Goal: Information Seeking & Learning: Understand process/instructions

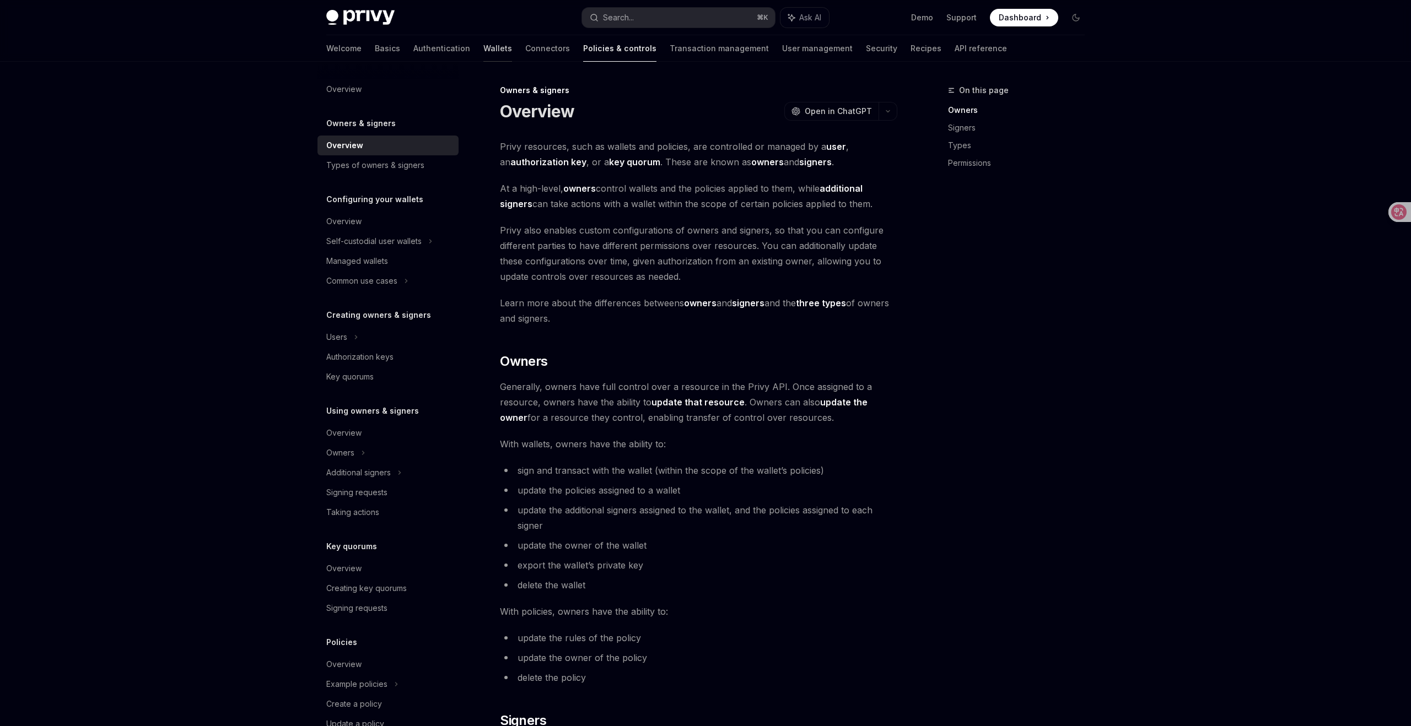
click at [483, 48] on link "Wallets" at bounding box center [497, 48] width 29 height 26
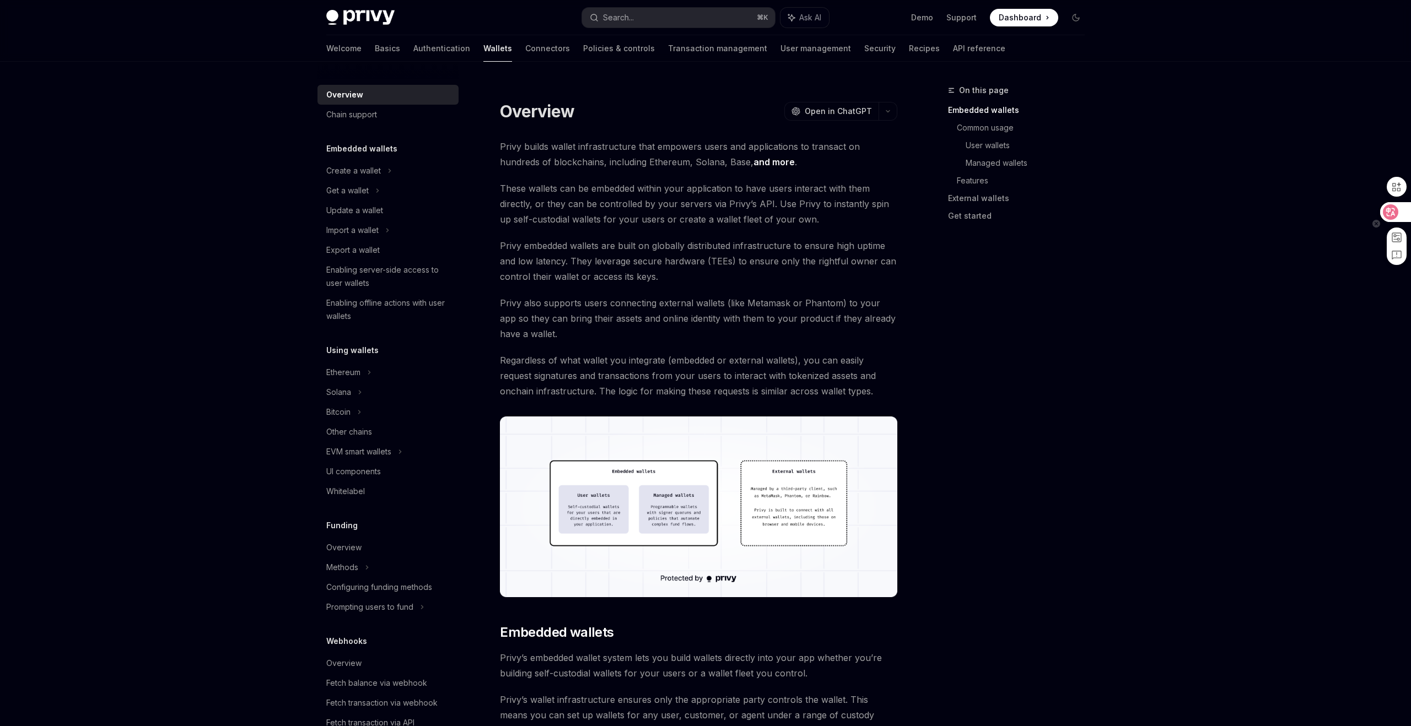
click at [1392, 215] on icon at bounding box center [1390, 212] width 11 height 11
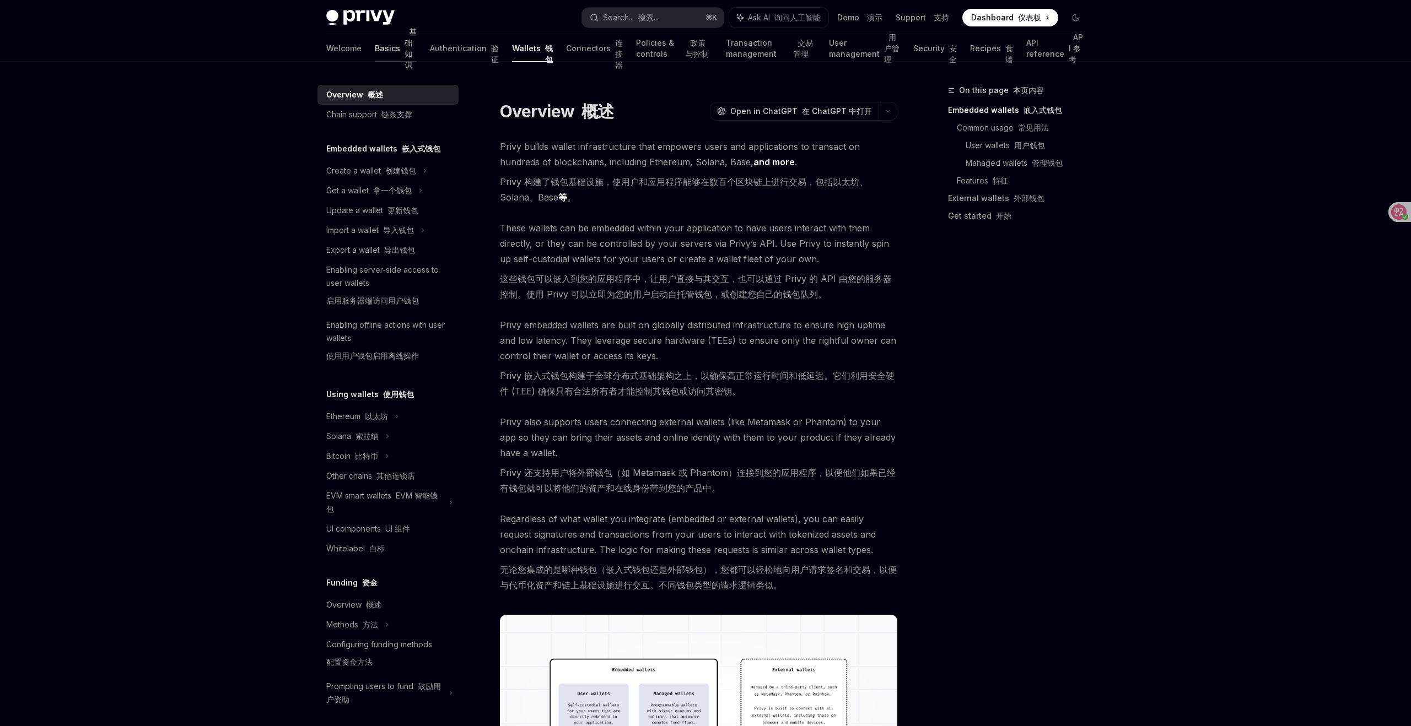
click at [375, 46] on link "Basics 基础知识" at bounding box center [396, 48] width 42 height 26
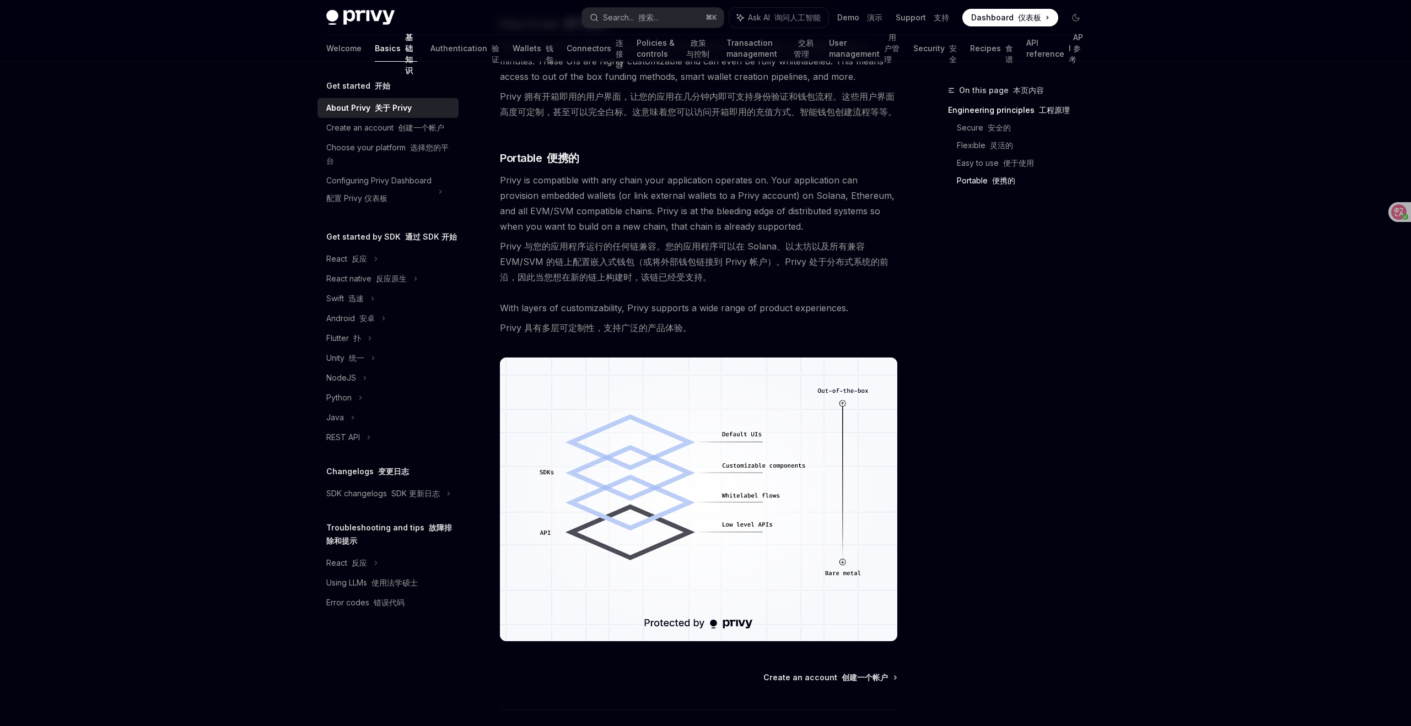
scroll to position [1167, 0]
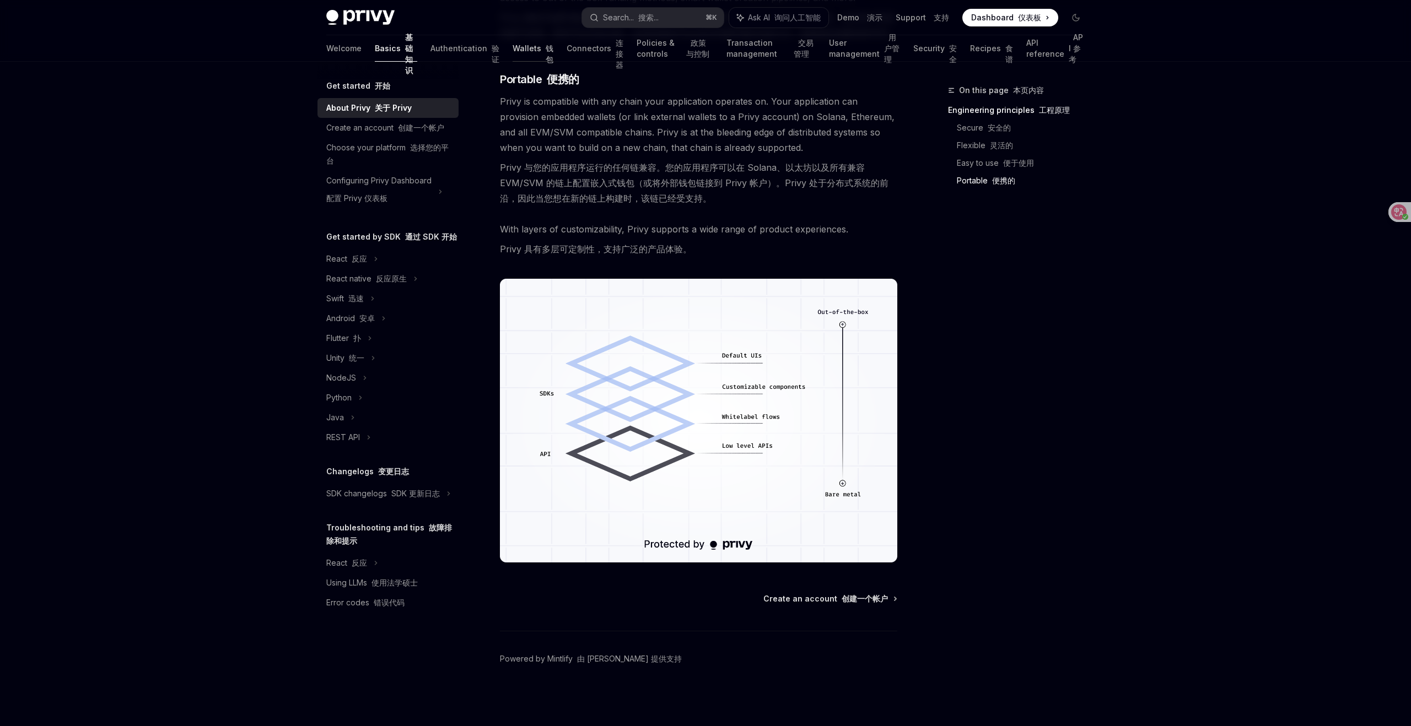
click at [512, 46] on link "Wallets 钱包" at bounding box center [532, 48] width 41 height 26
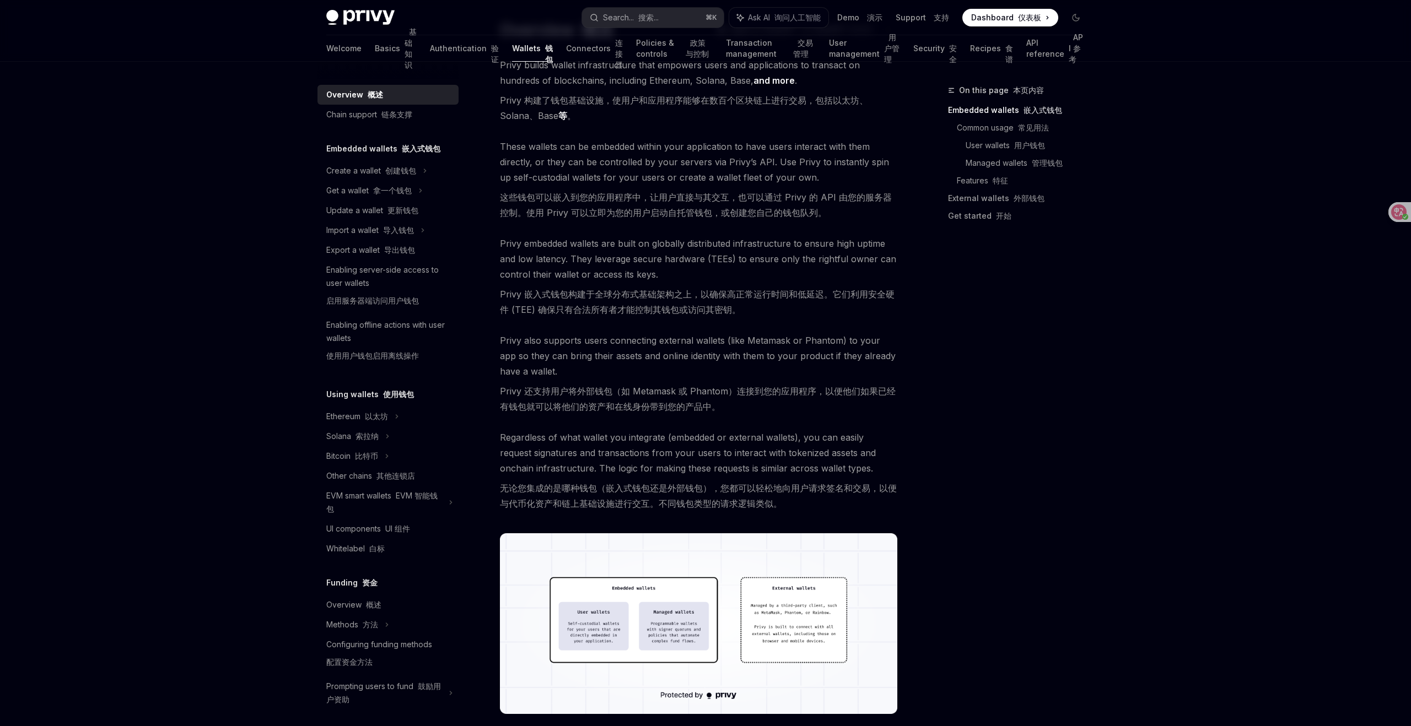
scroll to position [95, 0]
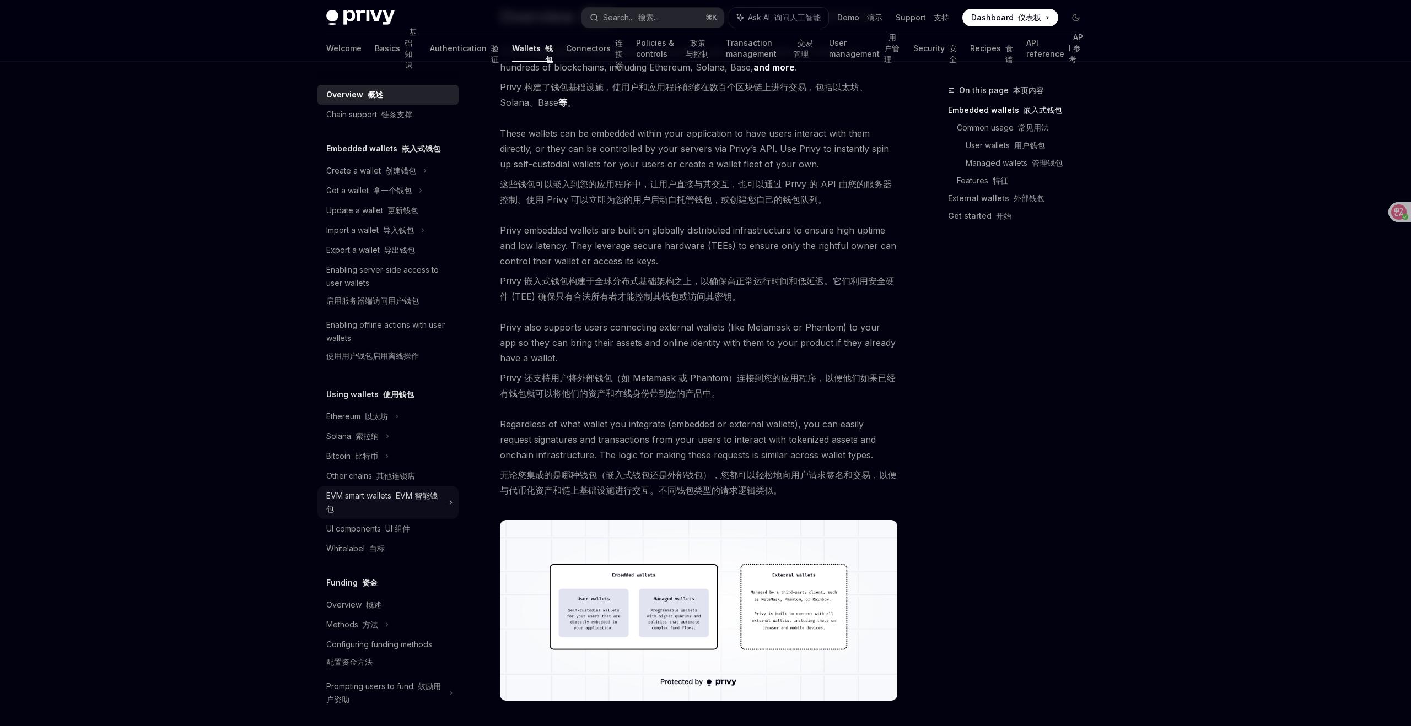
click at [449, 500] on icon at bounding box center [451, 502] width 4 height 13
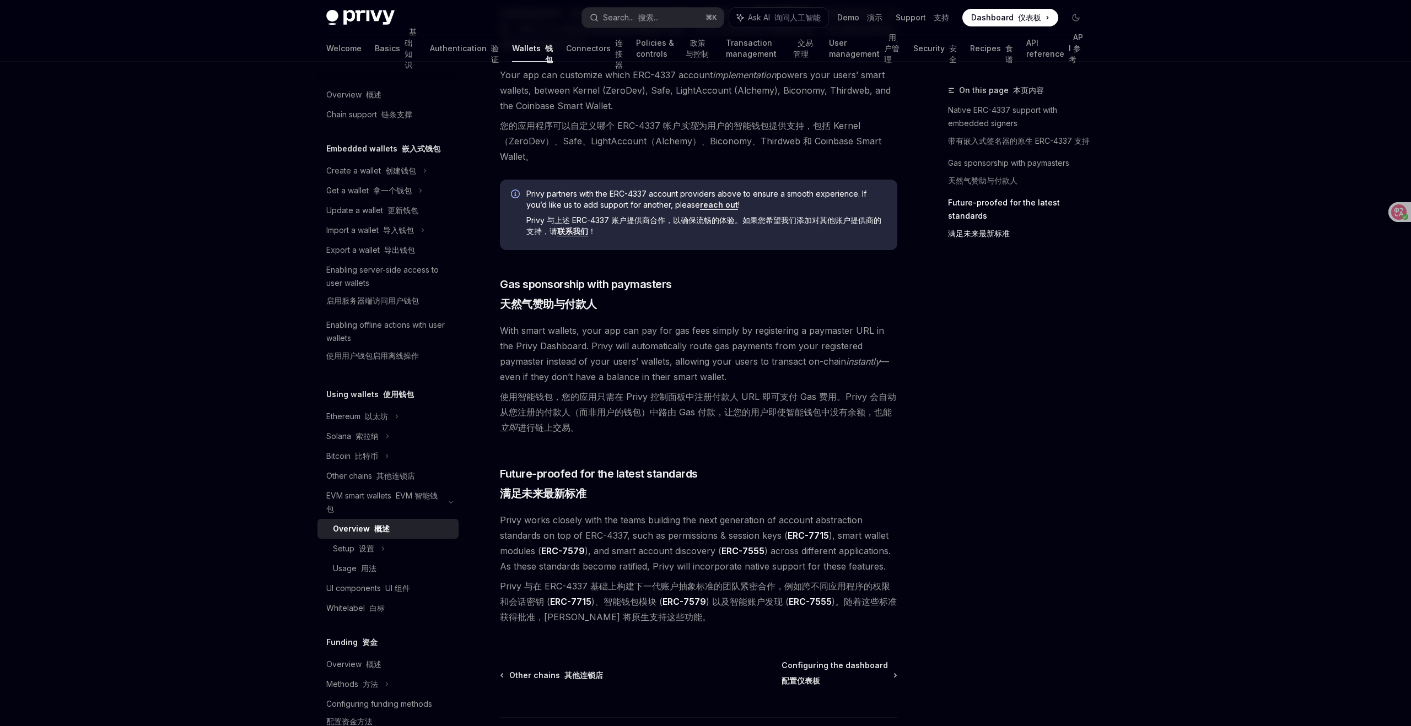
scroll to position [1034, 0]
click at [373, 546] on font "设置" at bounding box center [366, 548] width 15 height 9
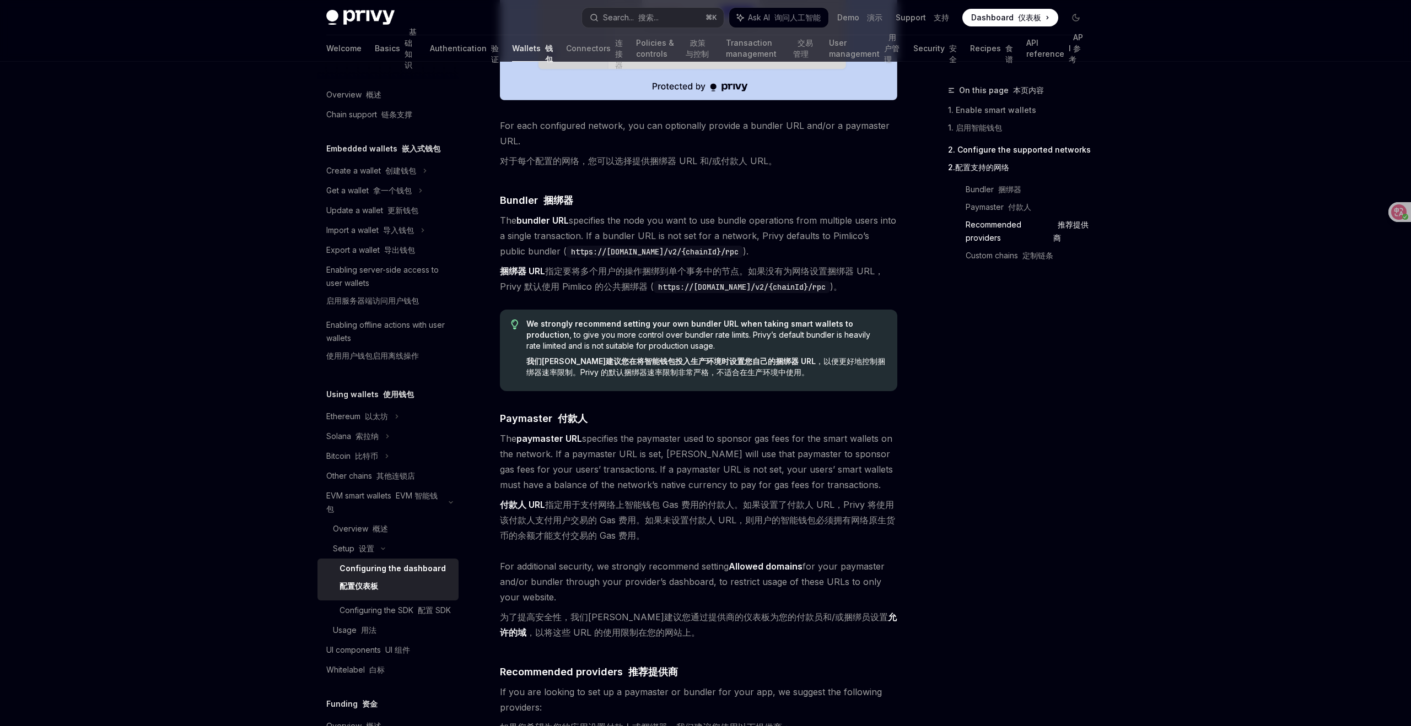
scroll to position [1065, 0]
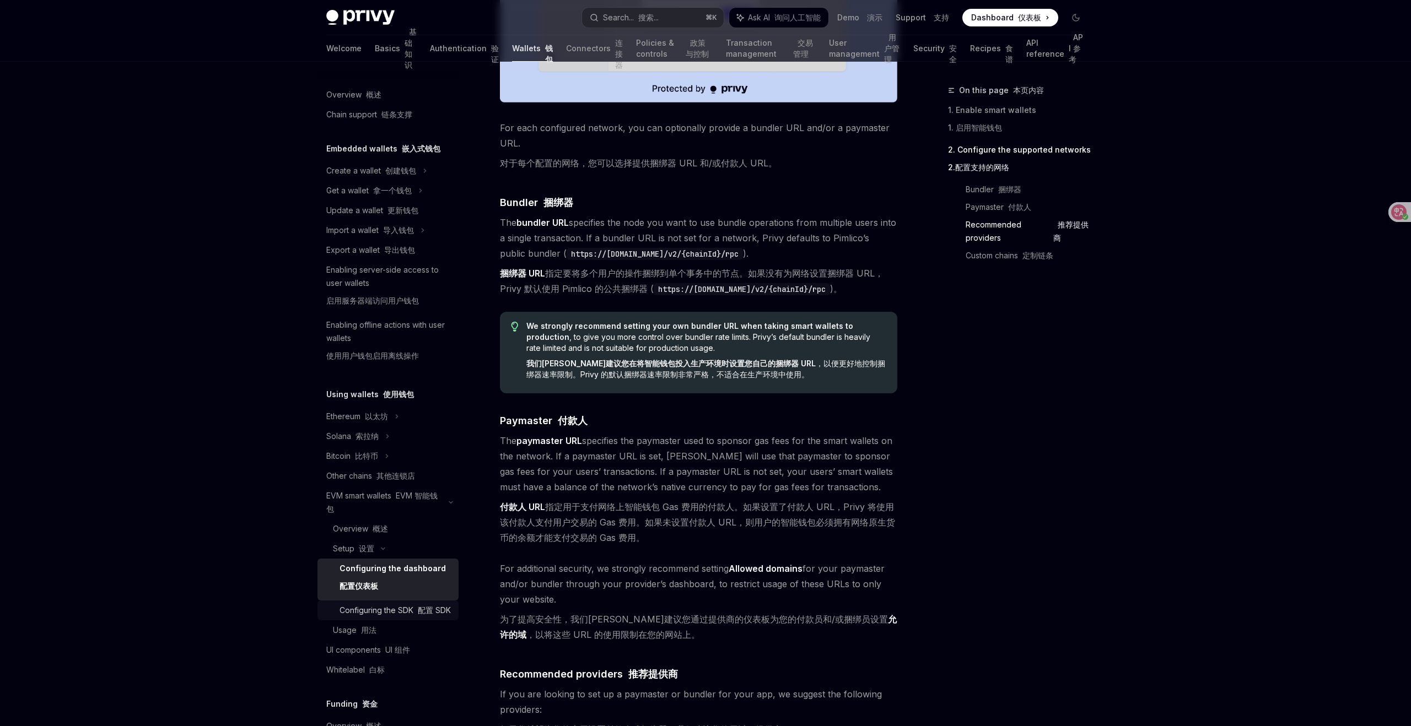
click at [422, 608] on font "配置 SDK" at bounding box center [434, 610] width 33 height 9
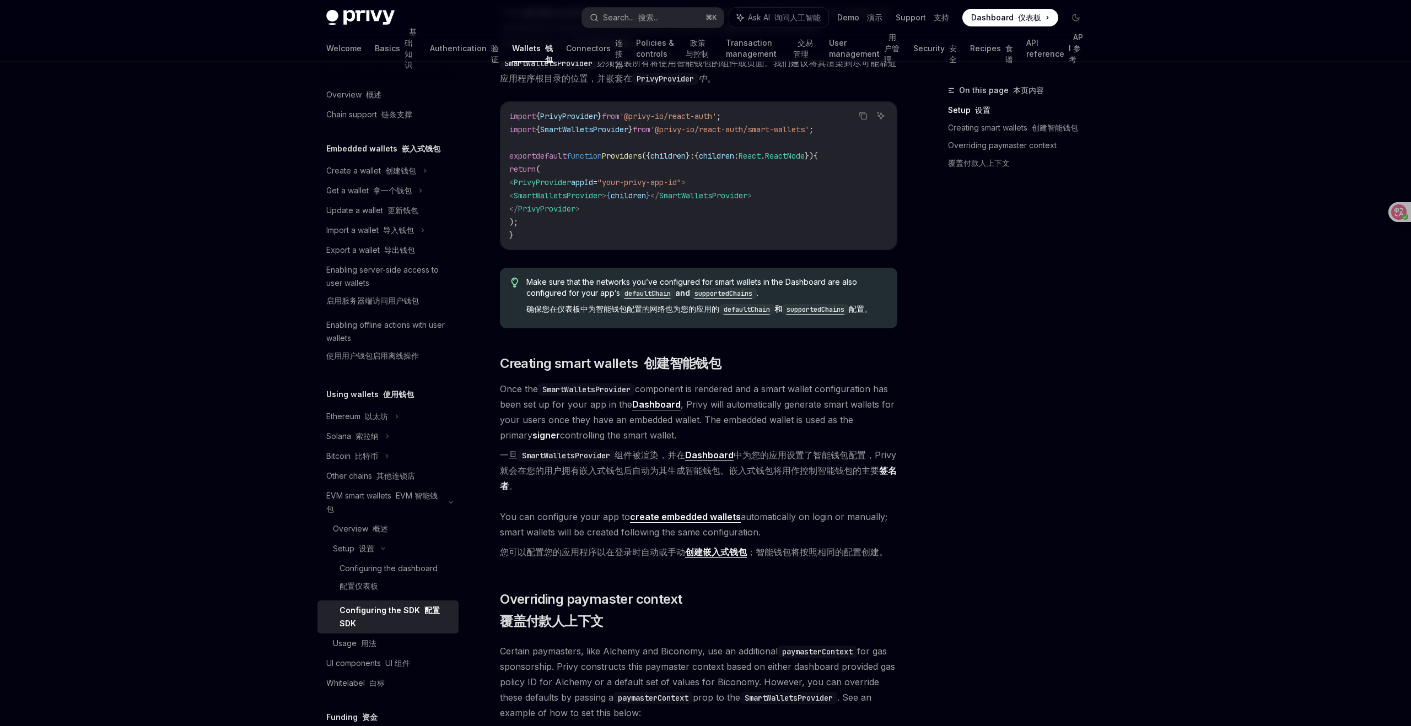
scroll to position [624, 0]
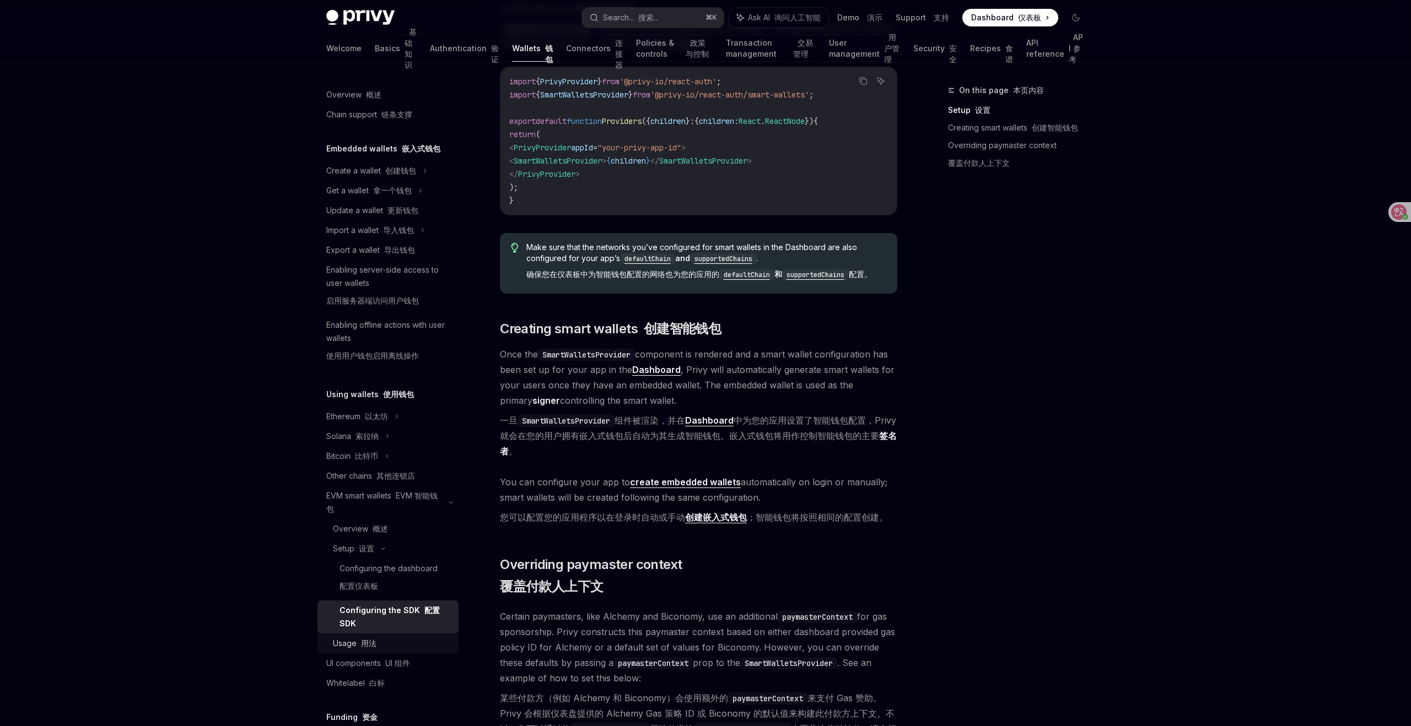
click at [359, 643] on font at bounding box center [359, 643] width 4 height 9
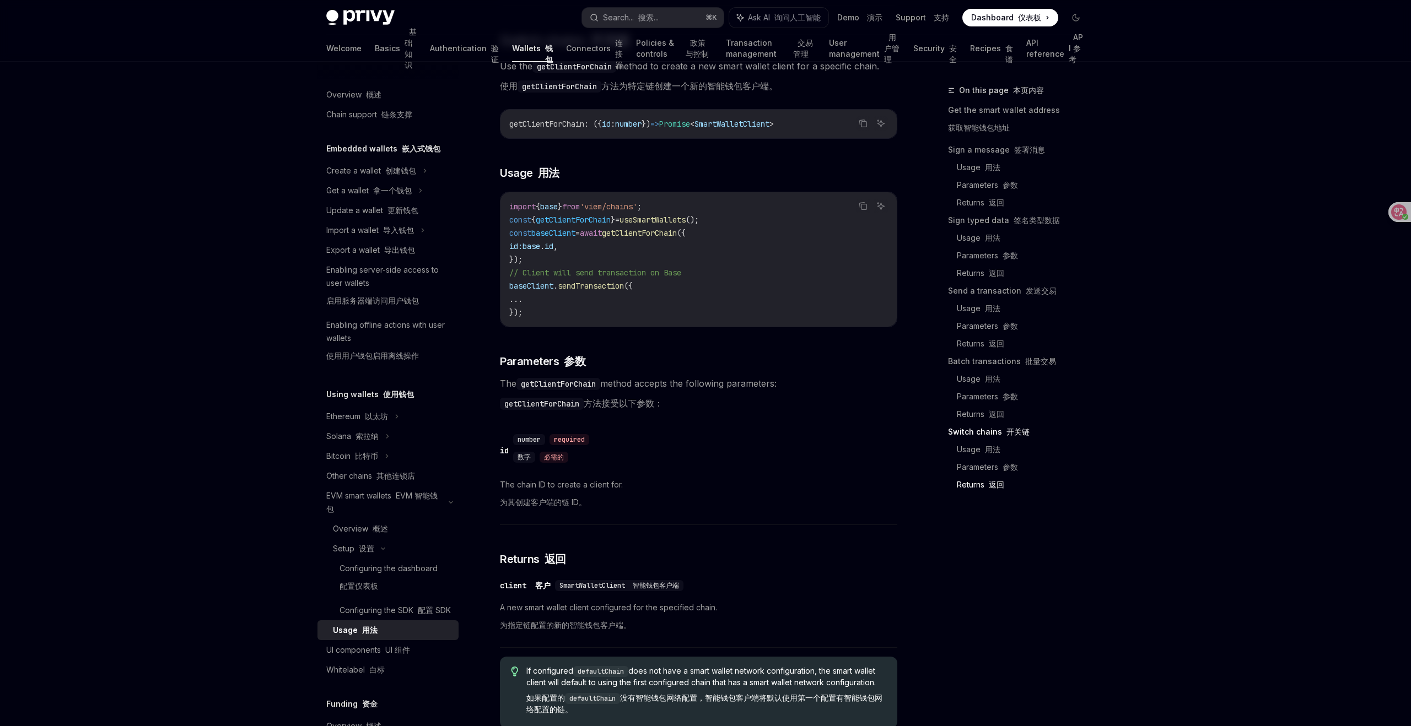
scroll to position [4125, 0]
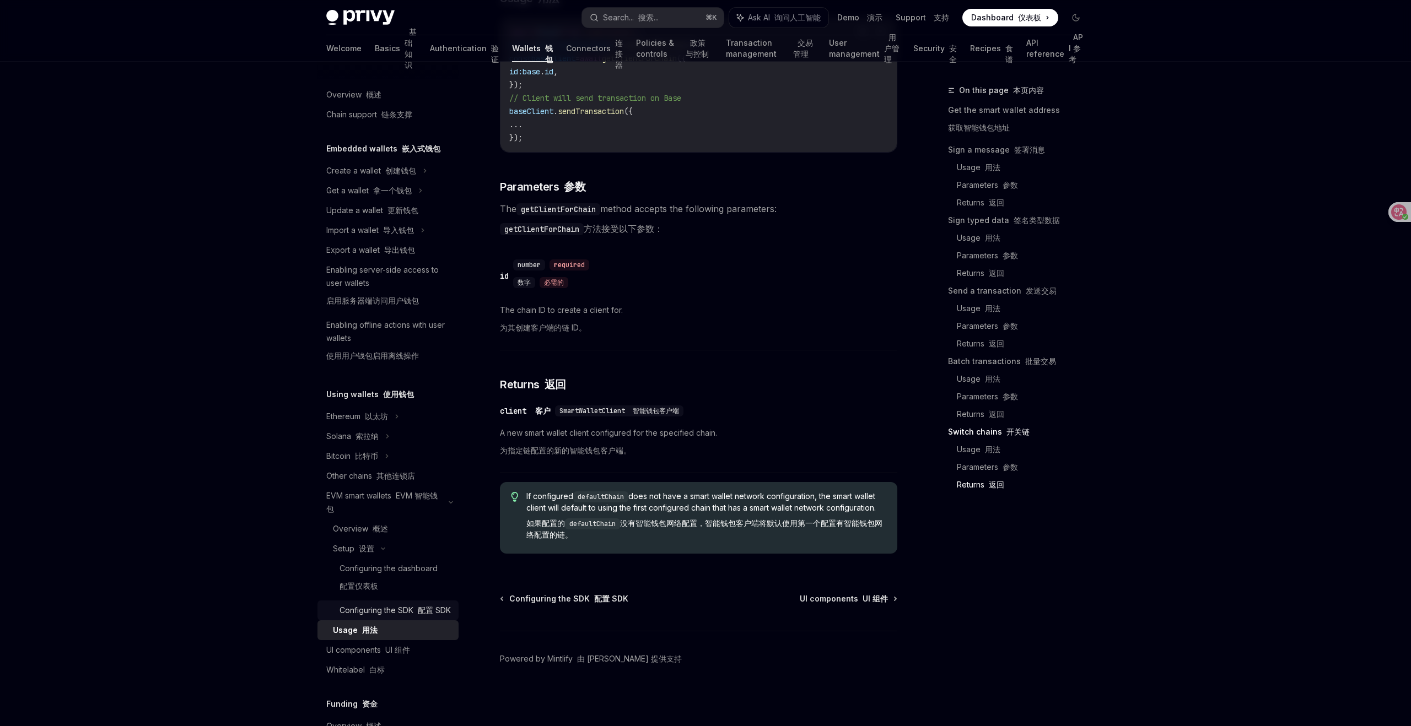
click at [376, 602] on link "Configuring the SDK 配置 SDK" at bounding box center [387, 611] width 141 height 20
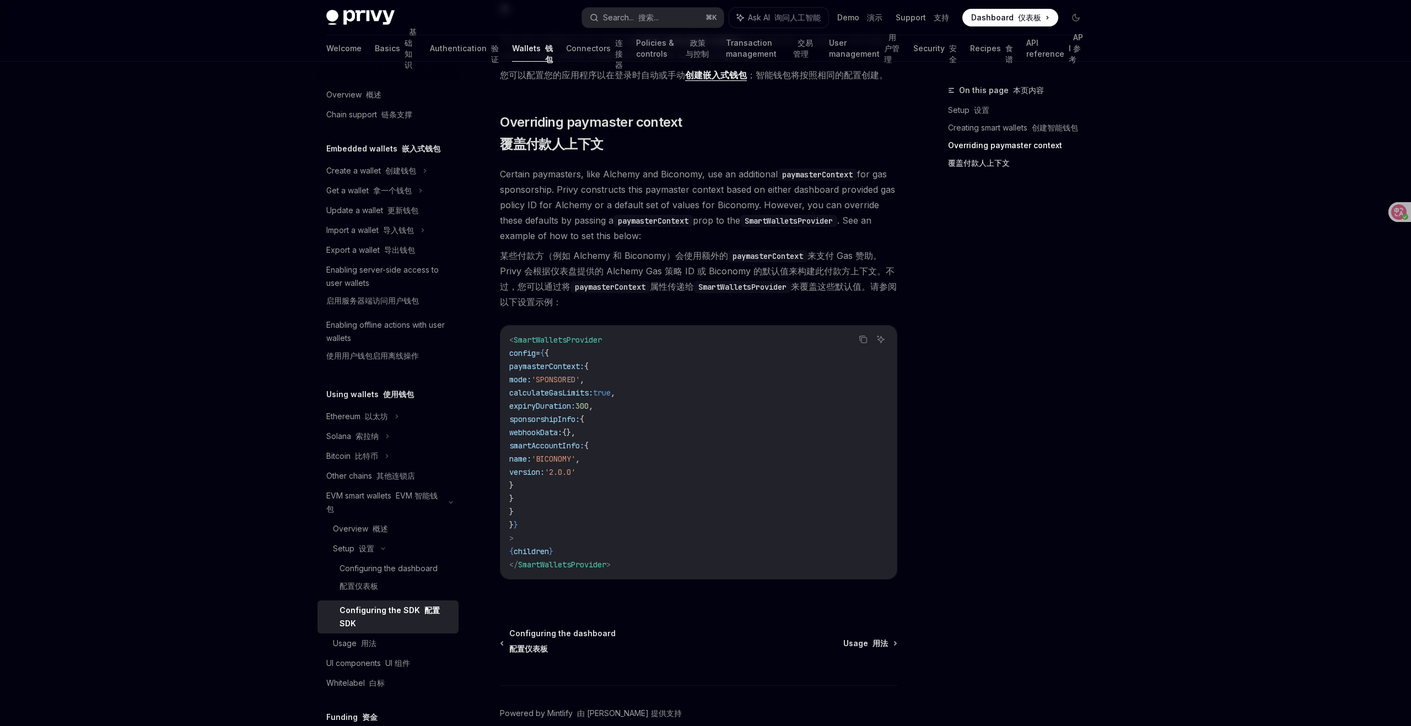
scroll to position [1063, 0]
click at [361, 637] on div "Usage 用法" at bounding box center [355, 643] width 44 height 13
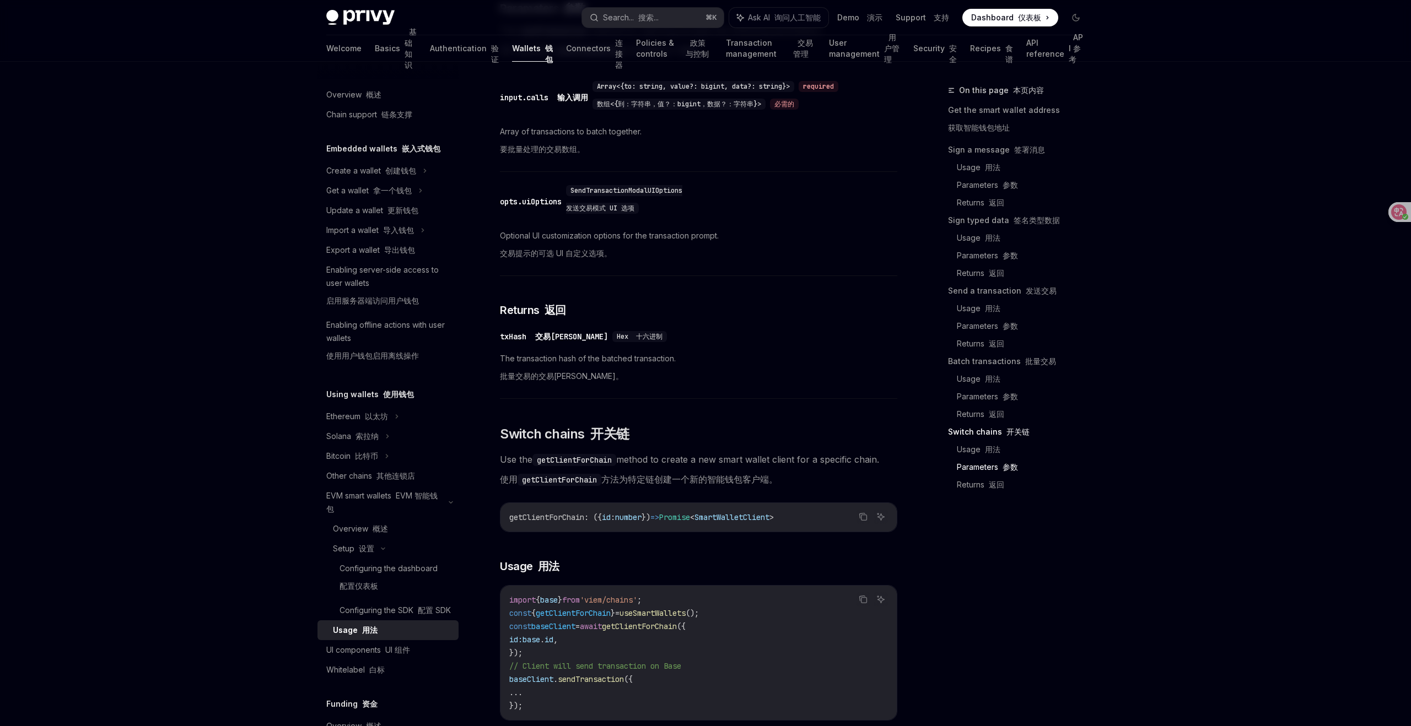
scroll to position [3618, 0]
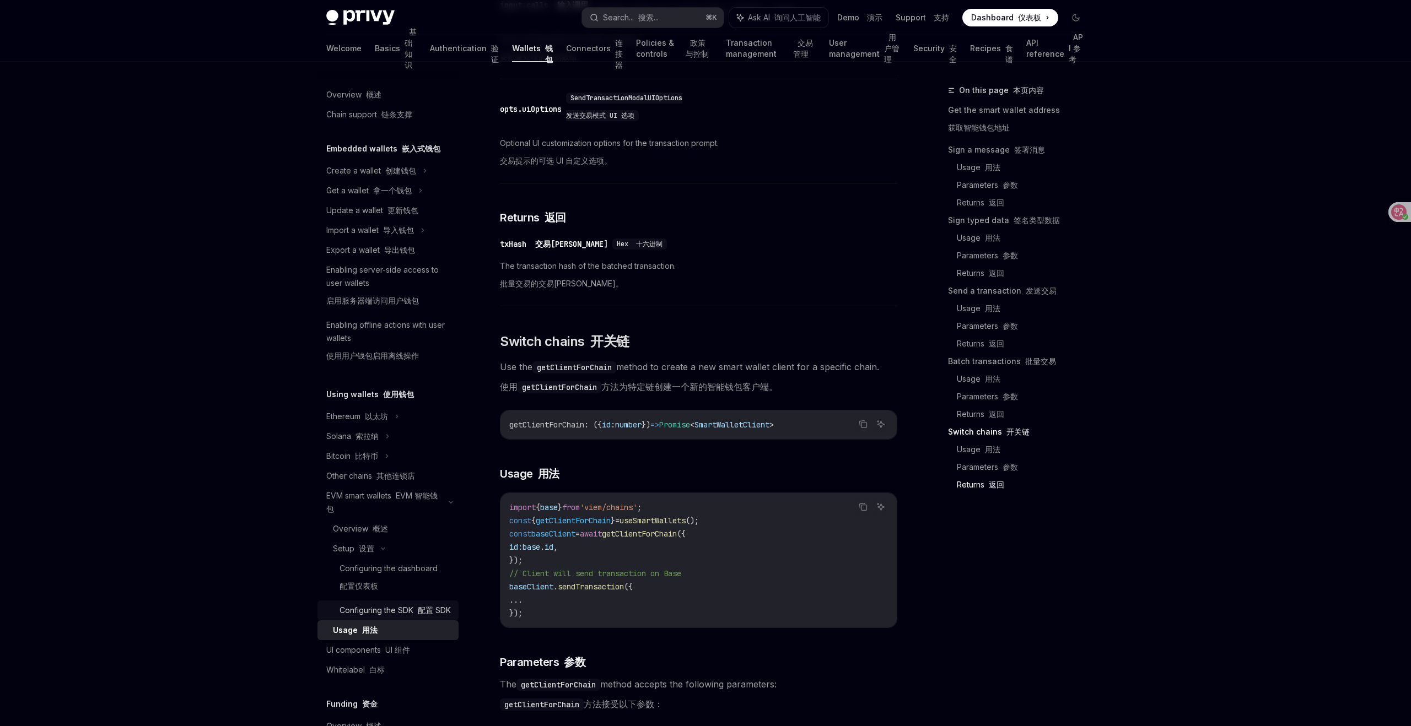
click at [411, 611] on div "Configuring the SDK 配置 SDK" at bounding box center [394, 610] width 111 height 13
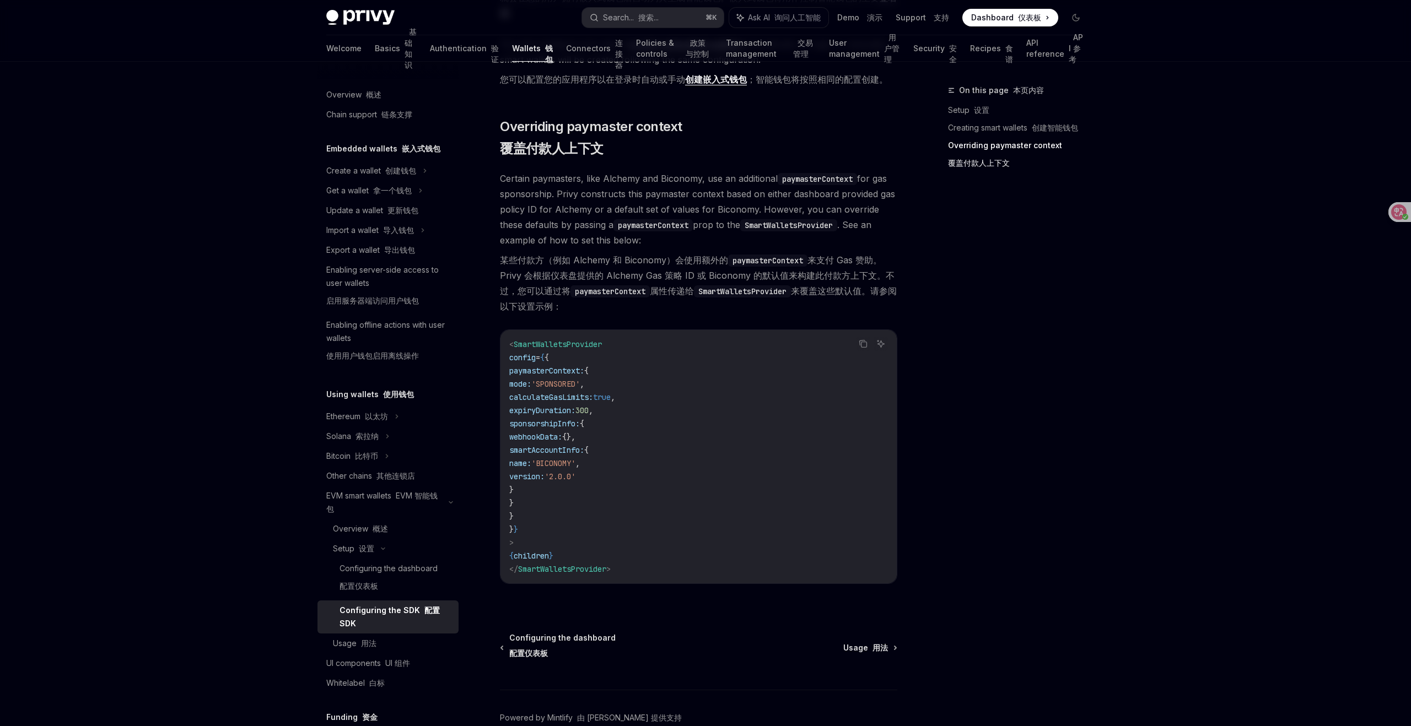
scroll to position [1072, 0]
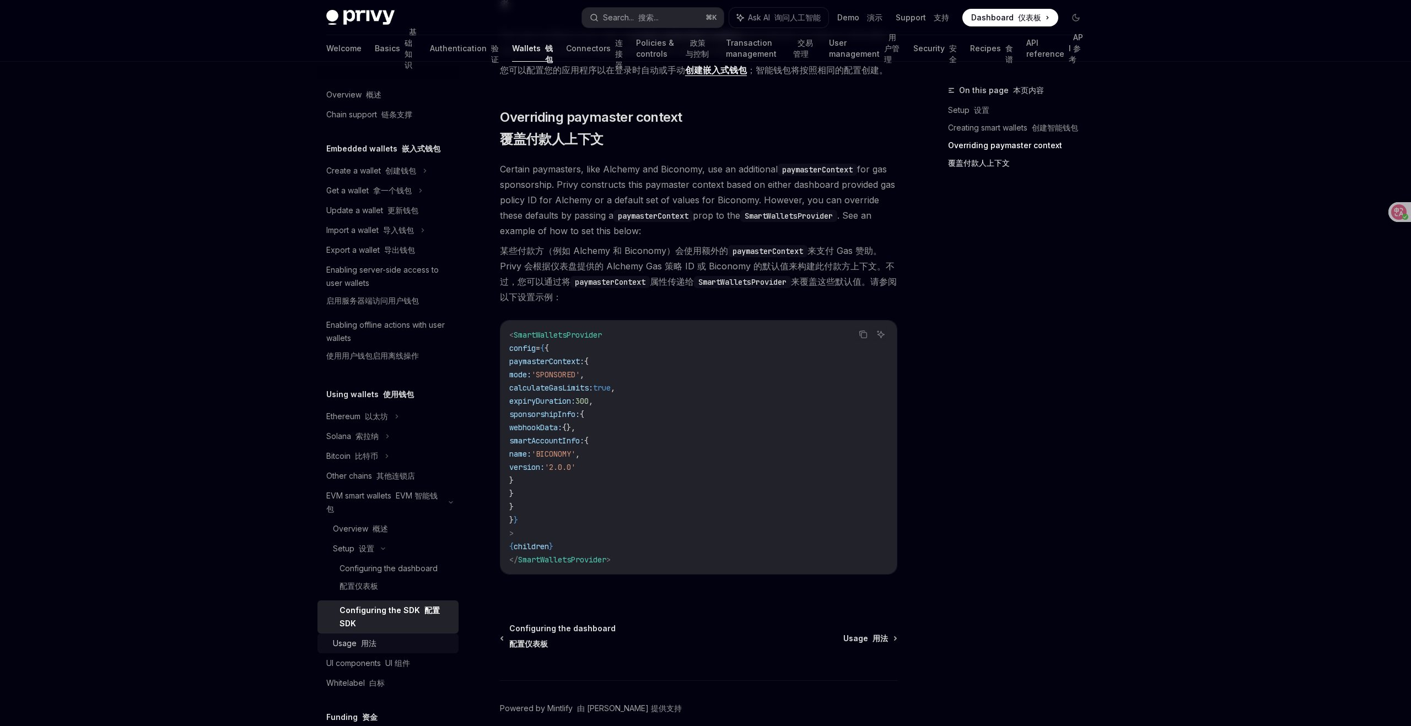
click at [358, 646] on font at bounding box center [359, 643] width 4 height 9
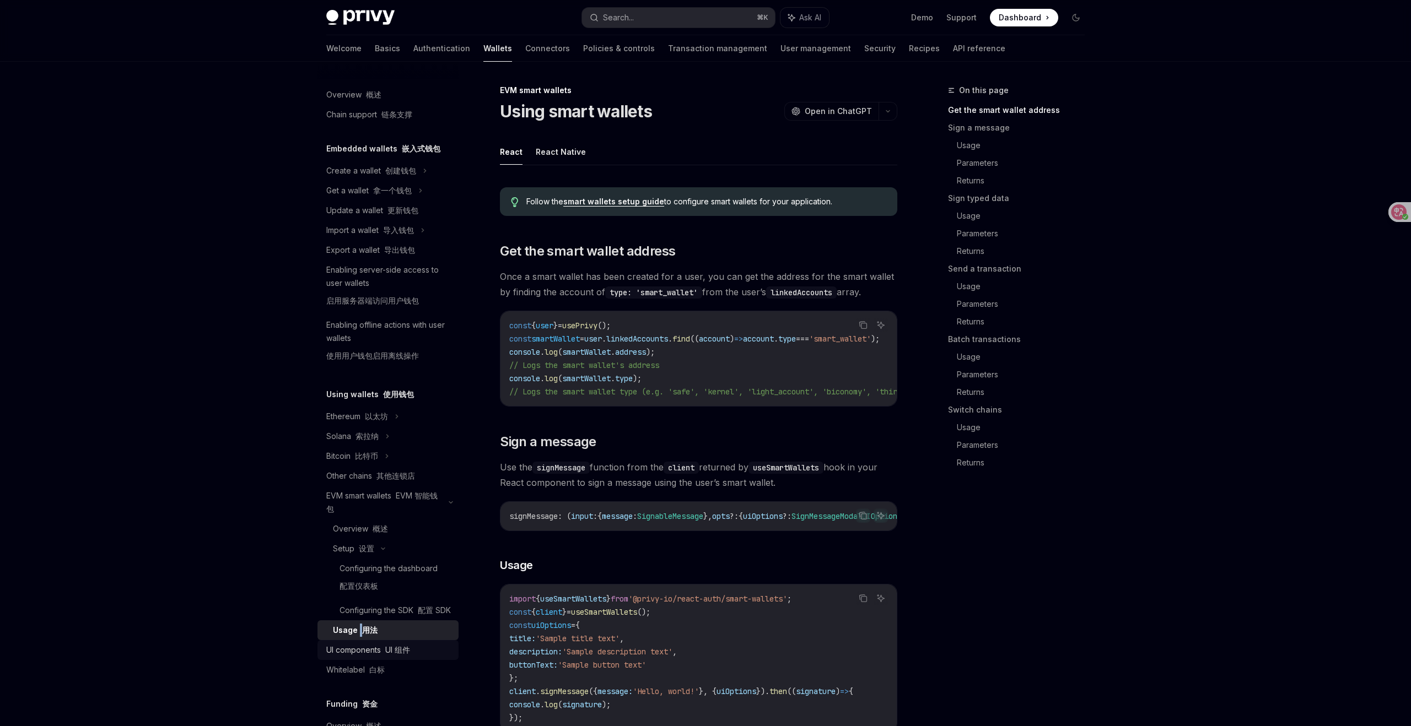
click at [348, 643] on link "UI components UI 组件" at bounding box center [387, 650] width 141 height 20
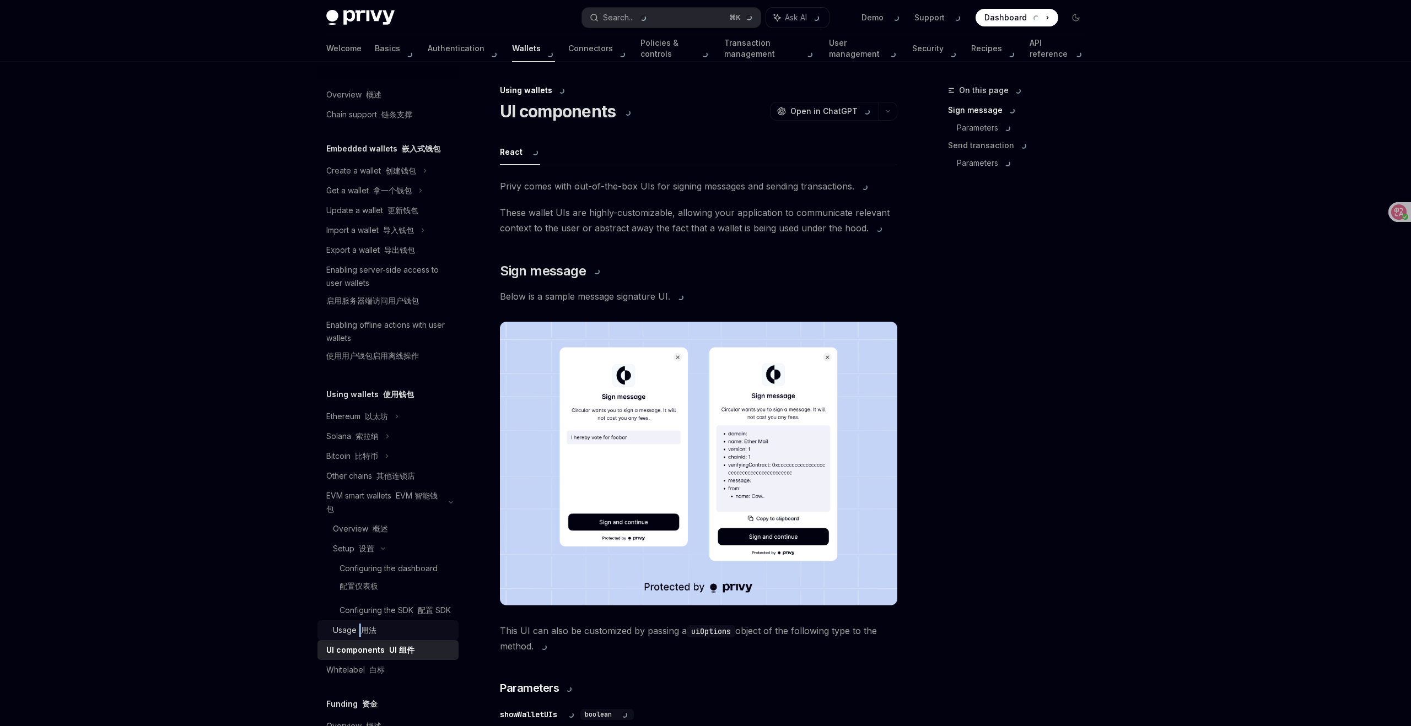
click at [348, 630] on div "Usage 用法" at bounding box center [355, 630] width 44 height 13
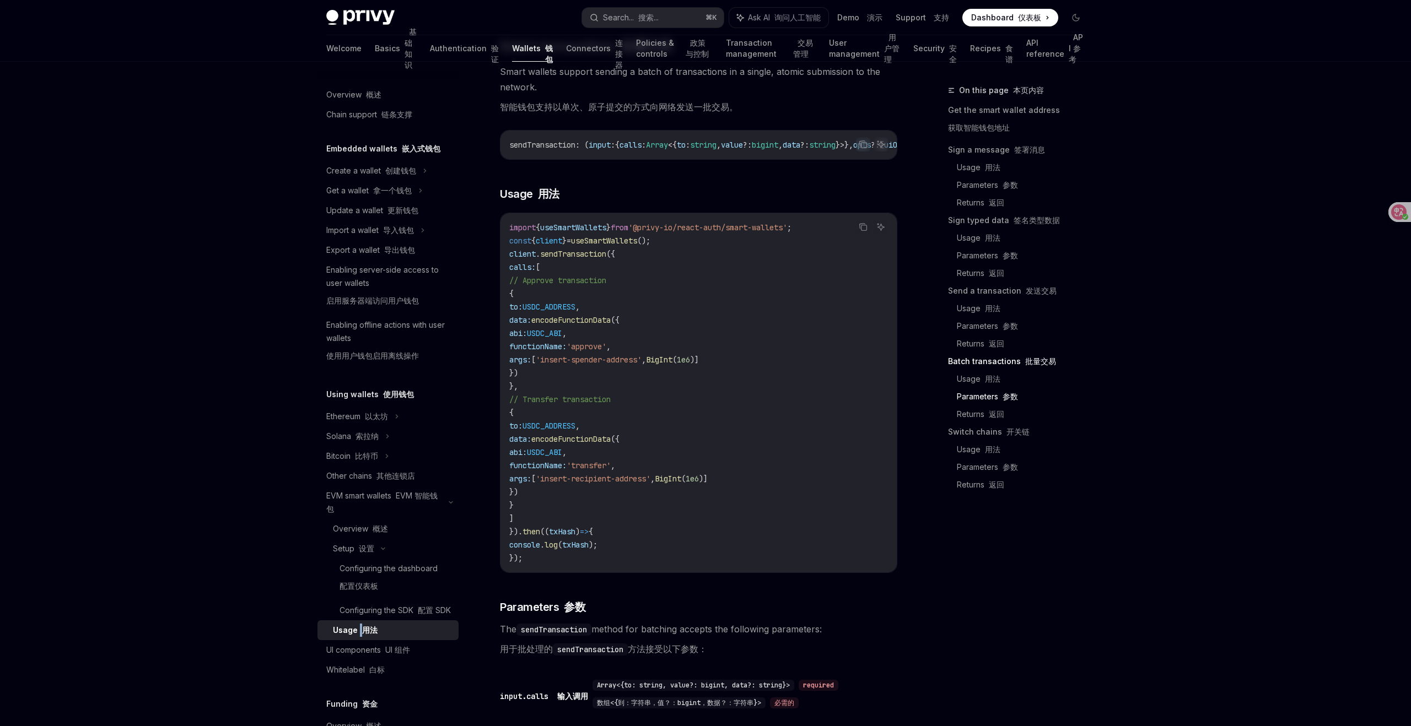
scroll to position [2921, 0]
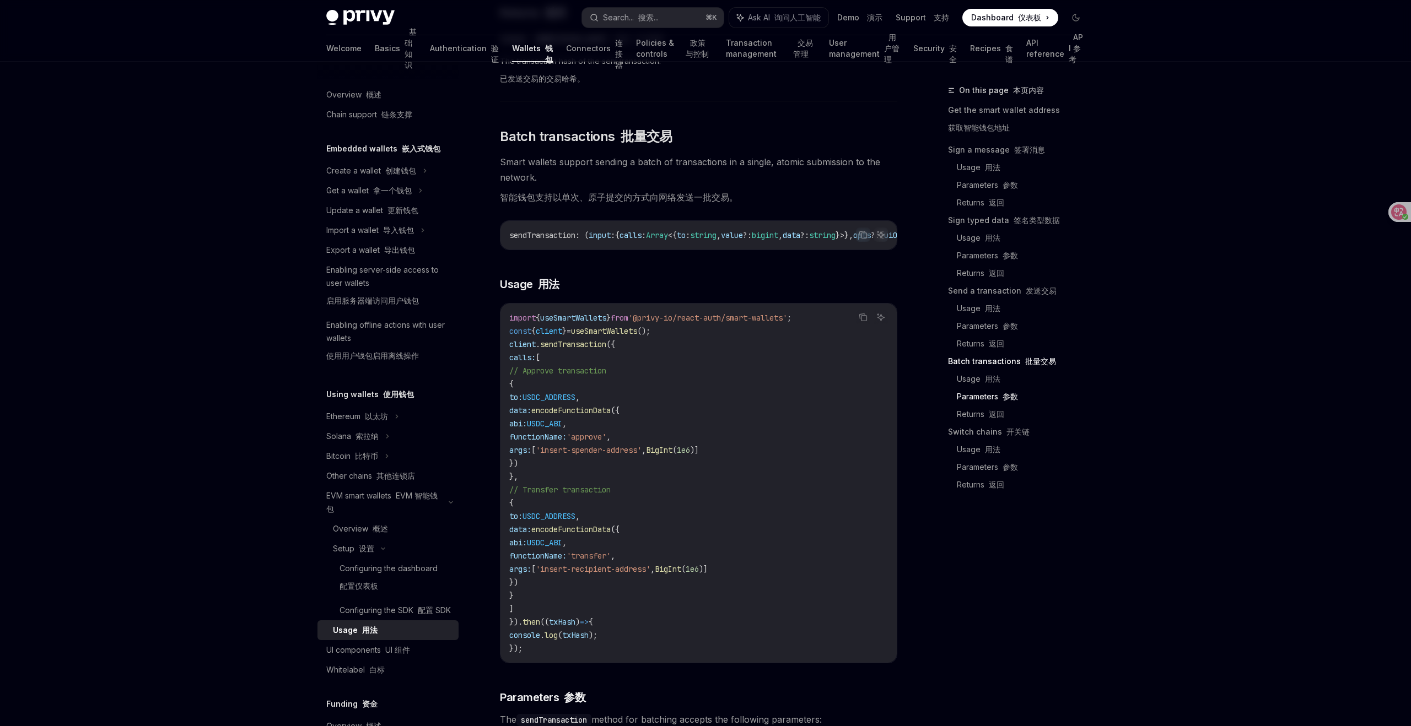
scroll to position [2837, 0]
click at [379, 606] on div "Configuring the SDK 配置 SDK" at bounding box center [394, 610] width 111 height 13
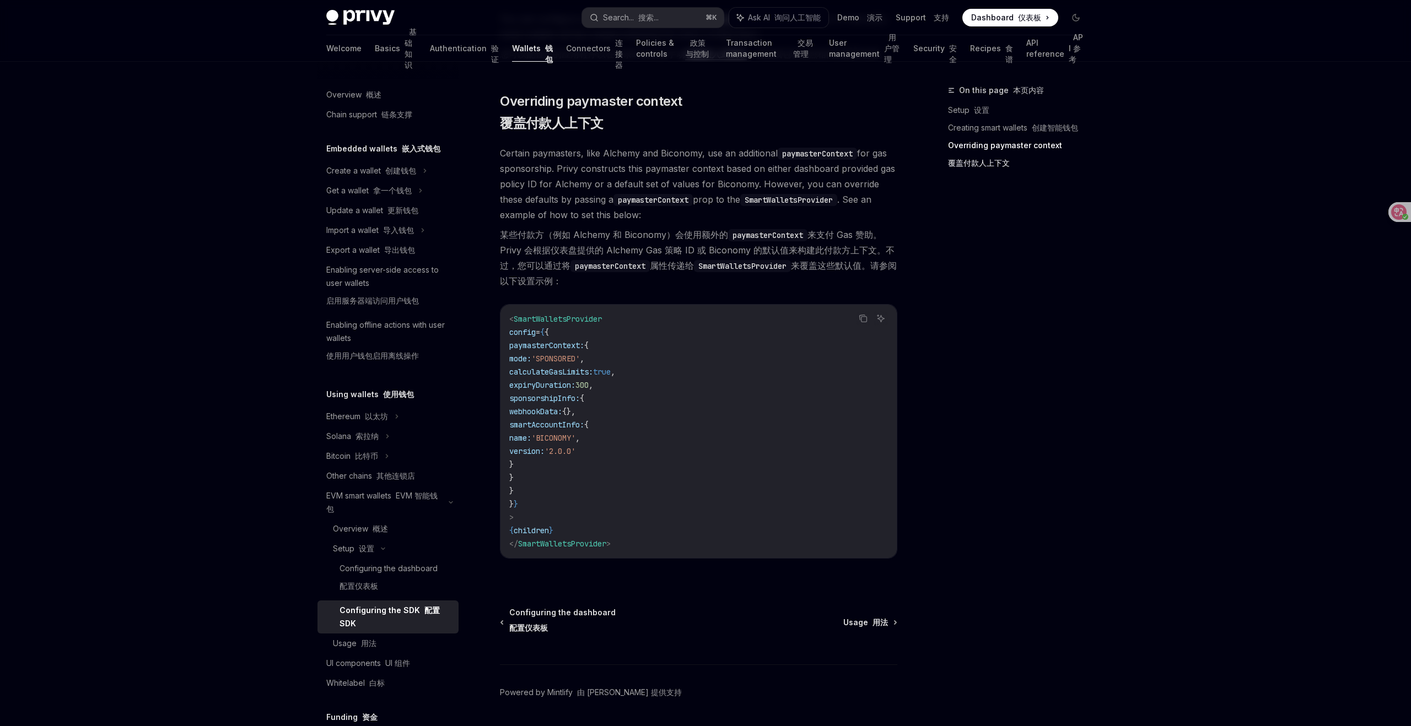
scroll to position [1093, 0]
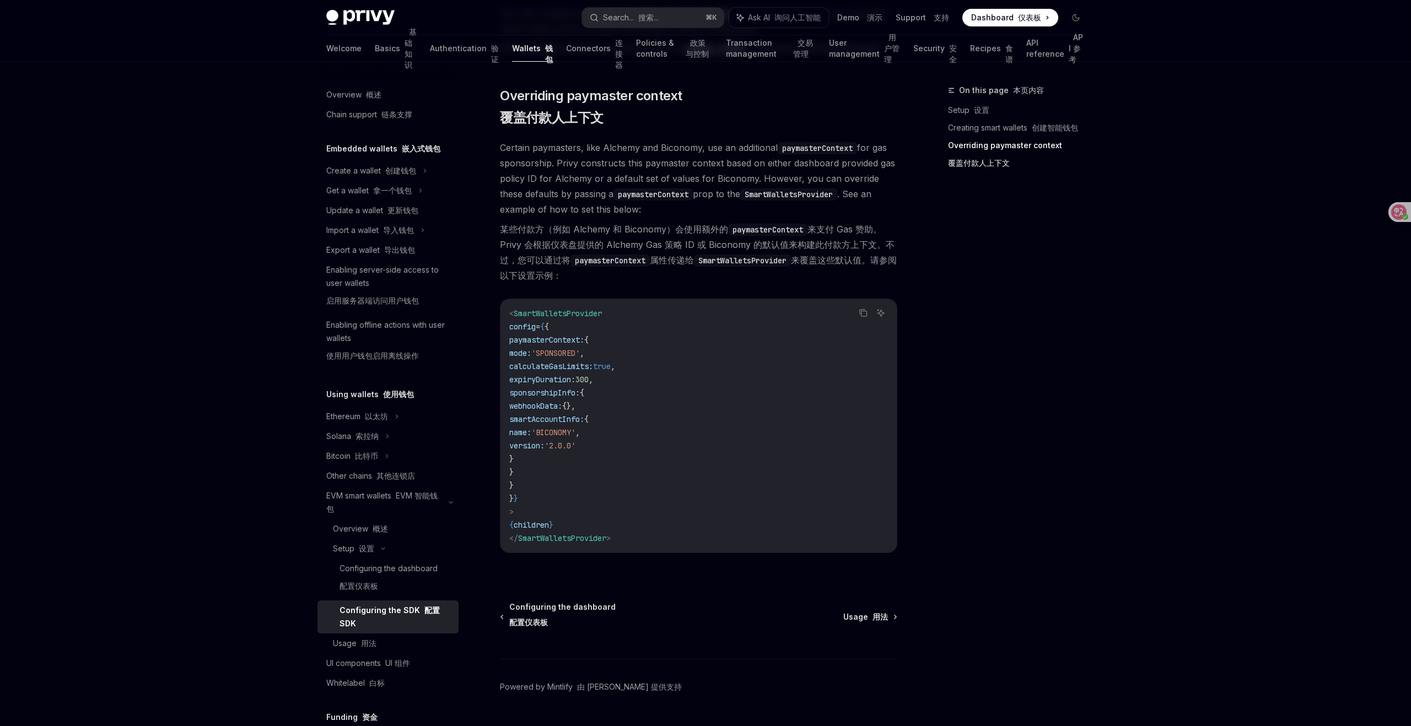
click at [998, 425] on div "On this page 本页内容 Setup 设置 Creating smart wallets 创建智能钱包 Overriding paymaster c…" at bounding box center [1010, 405] width 168 height 643
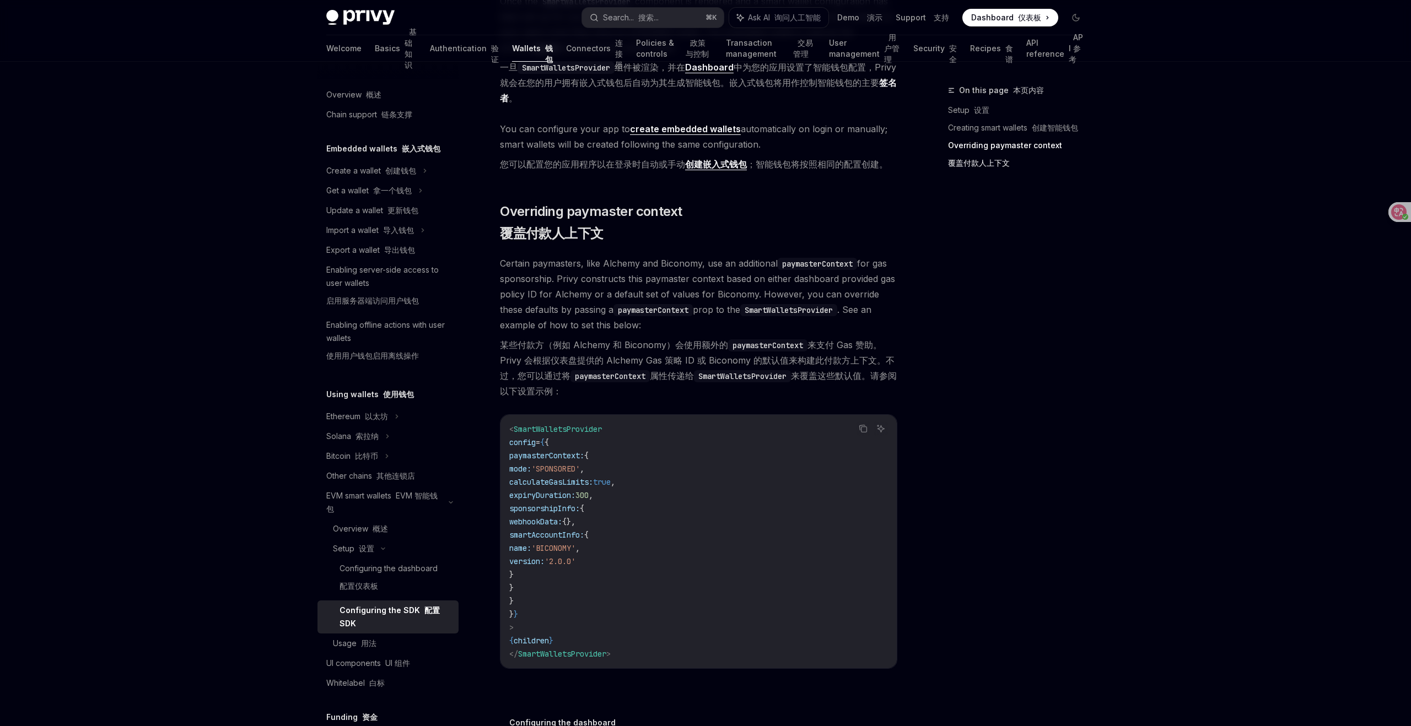
scroll to position [972, 0]
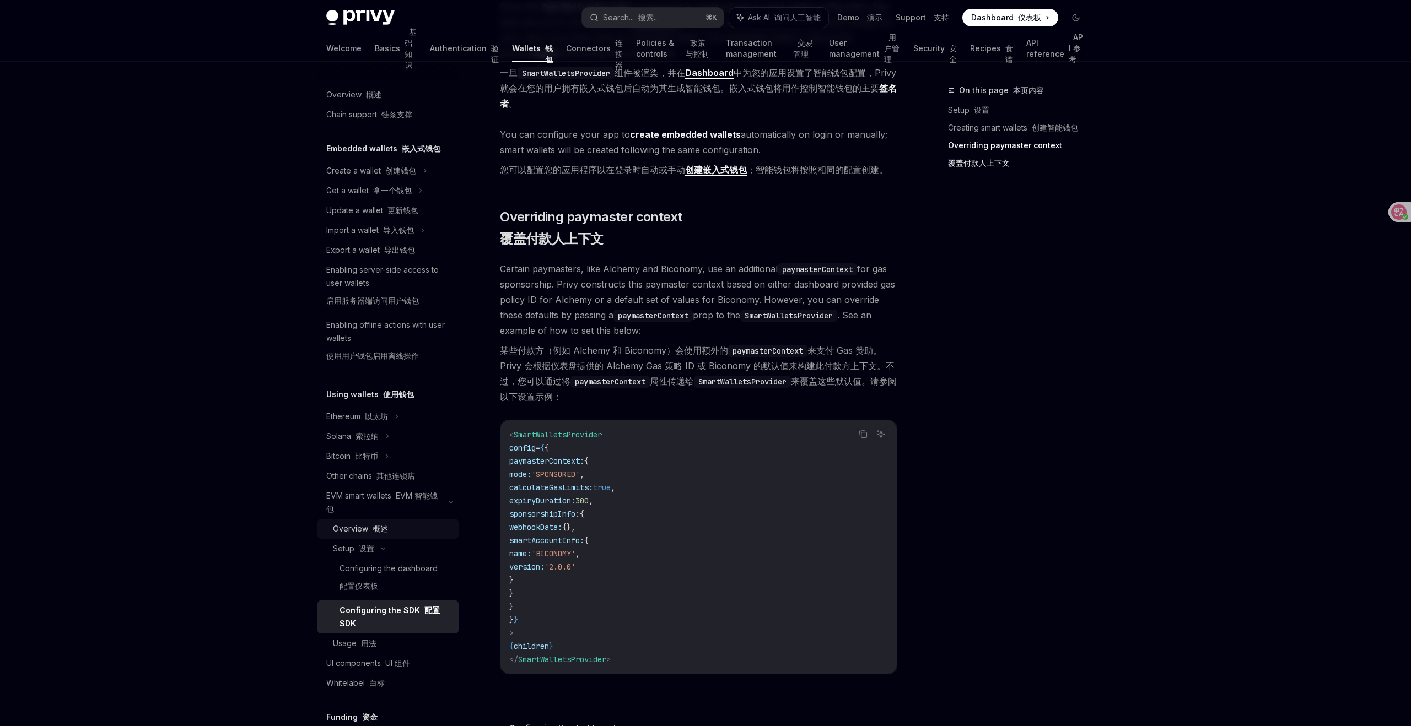
click at [355, 530] on div "Overview 概述" at bounding box center [360, 528] width 55 height 13
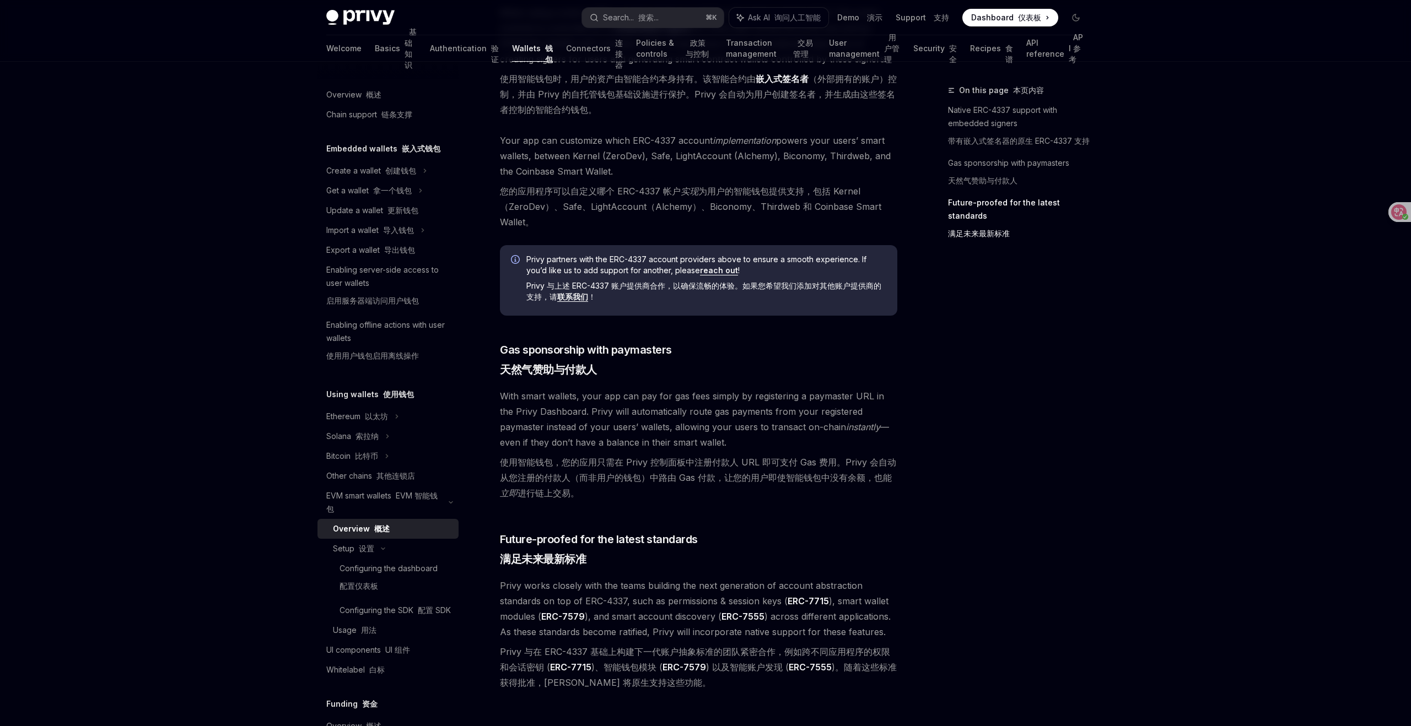
scroll to position [949, 0]
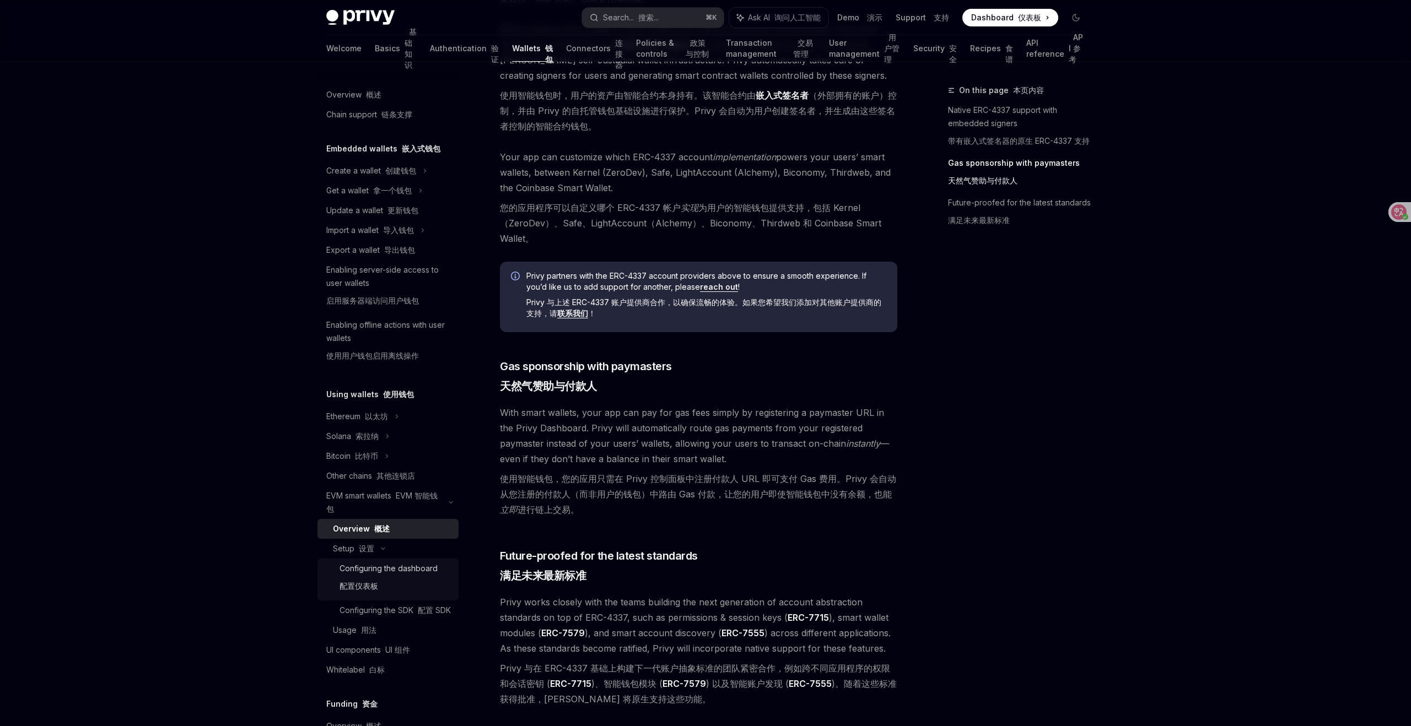
click at [396, 565] on div "Configuring the dashboard 配置仪表板" at bounding box center [388, 579] width 98 height 35
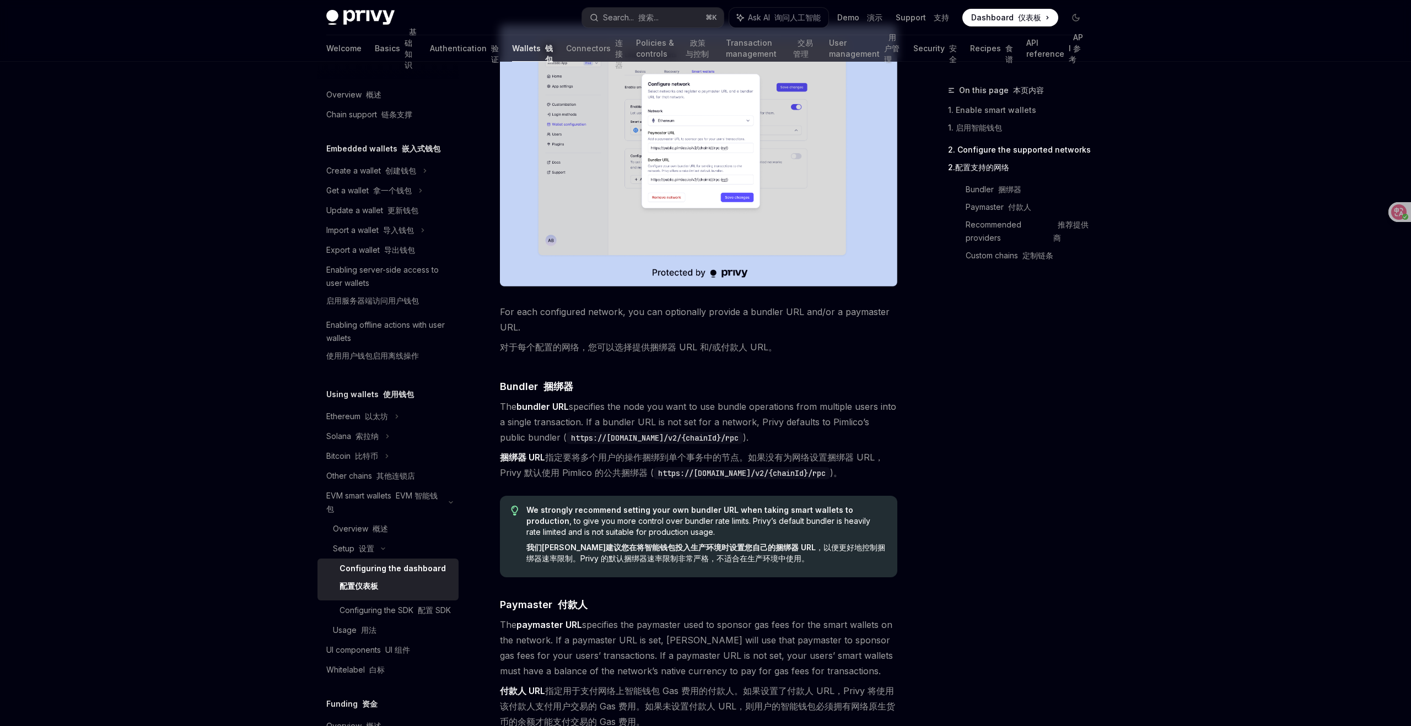
scroll to position [879, 0]
click at [1030, 44] on link "API reference API 参考" at bounding box center [1055, 48] width 58 height 26
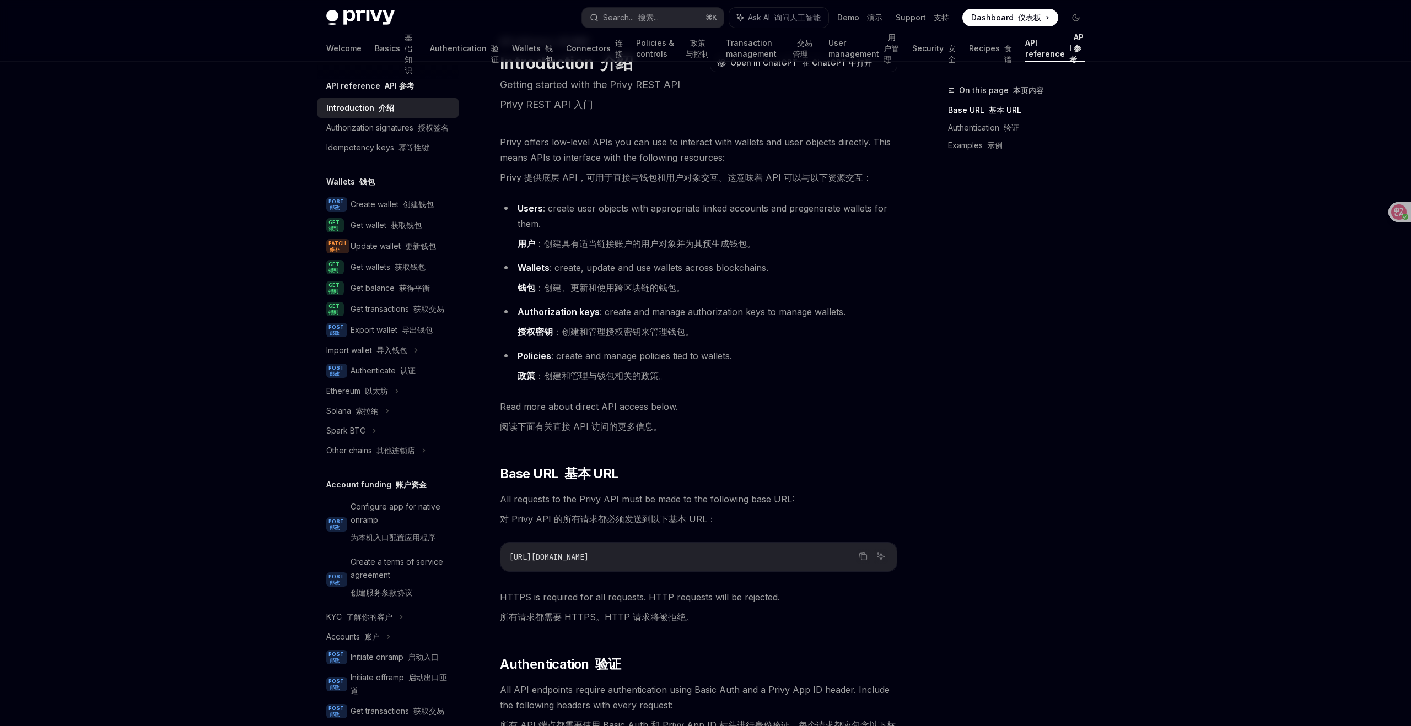
scroll to position [55, 0]
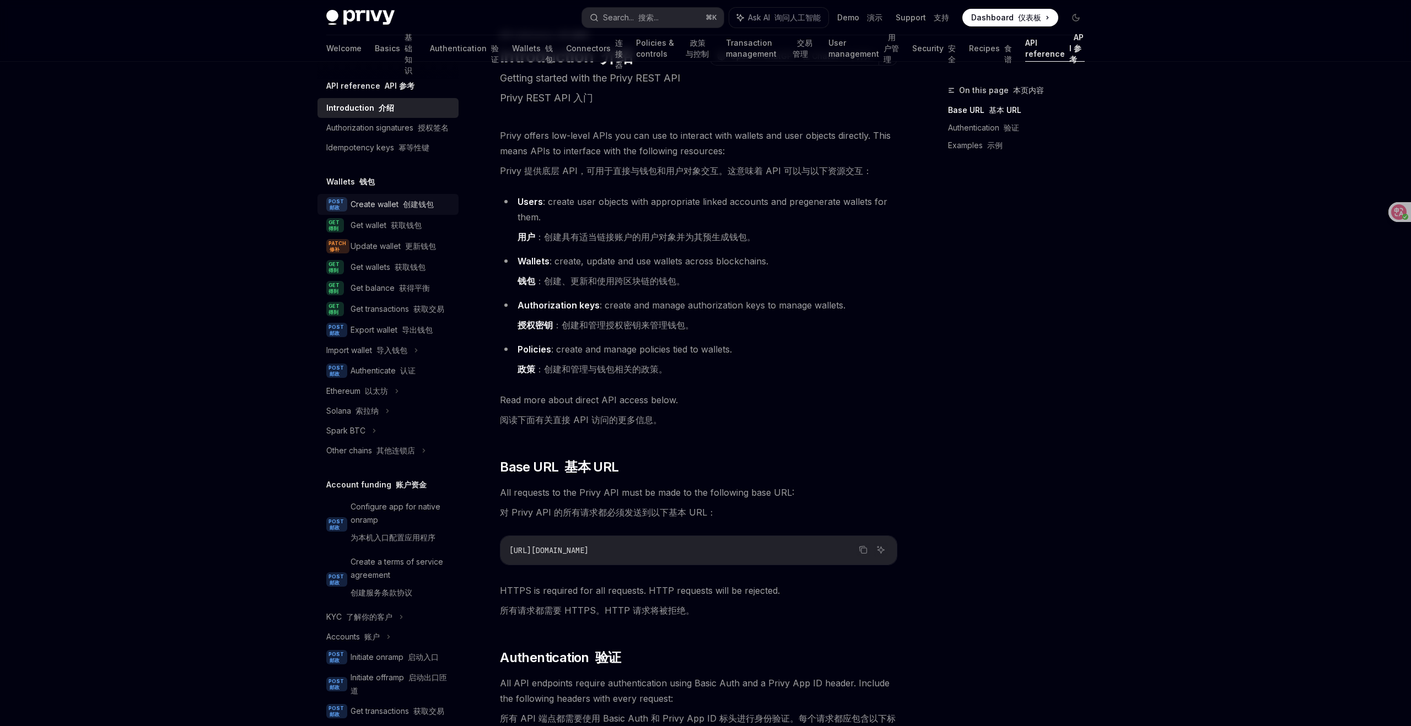
click at [407, 203] on font "创建钱包" at bounding box center [418, 203] width 31 height 9
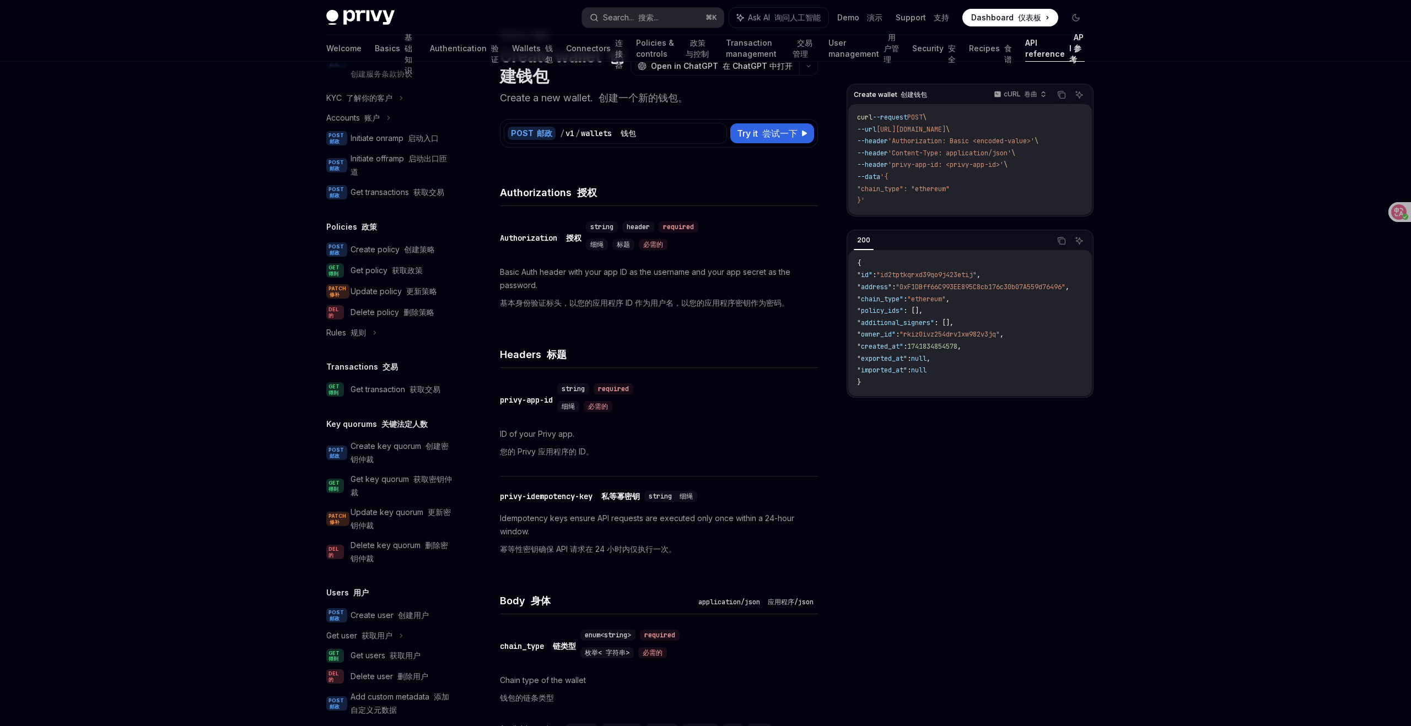
scroll to position [521, 0]
click at [422, 386] on font "获取交易" at bounding box center [424, 386] width 31 height 9
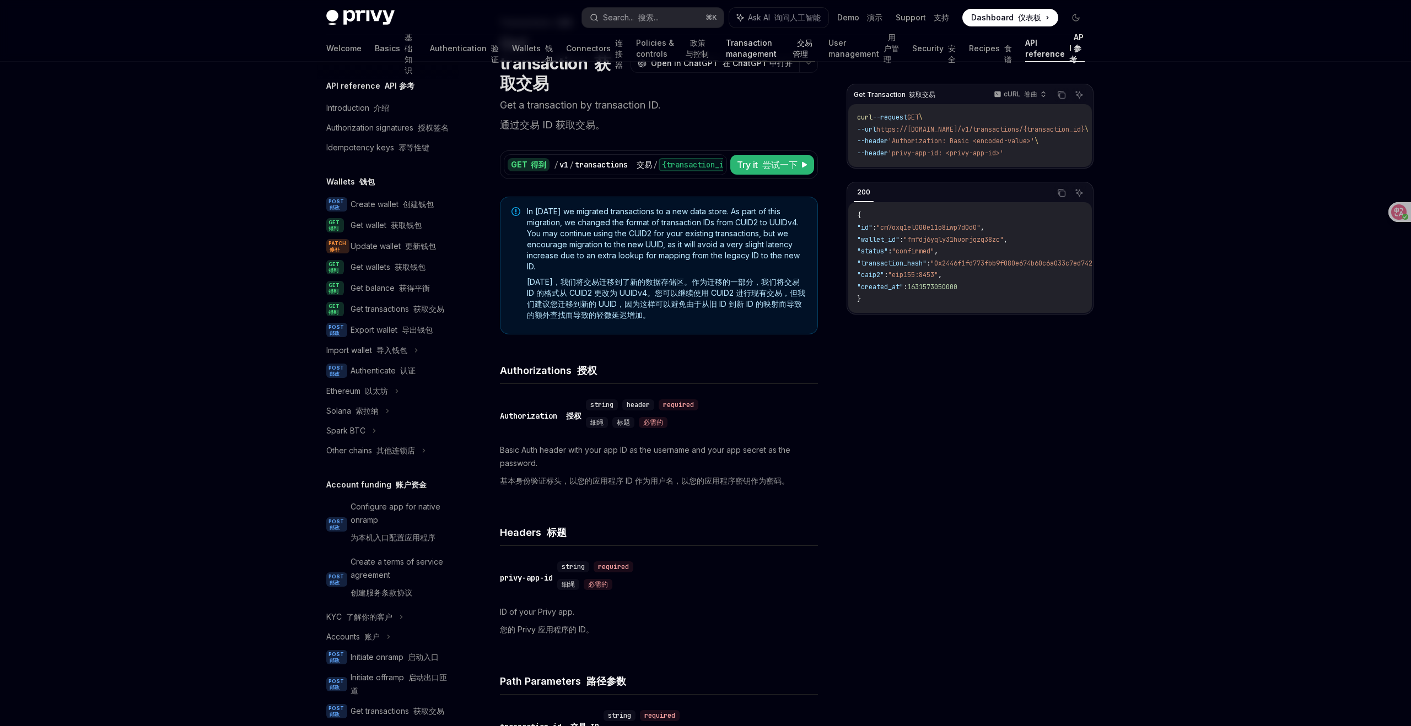
click at [726, 41] on link "Transaction management 交易管理" at bounding box center [770, 48] width 89 height 26
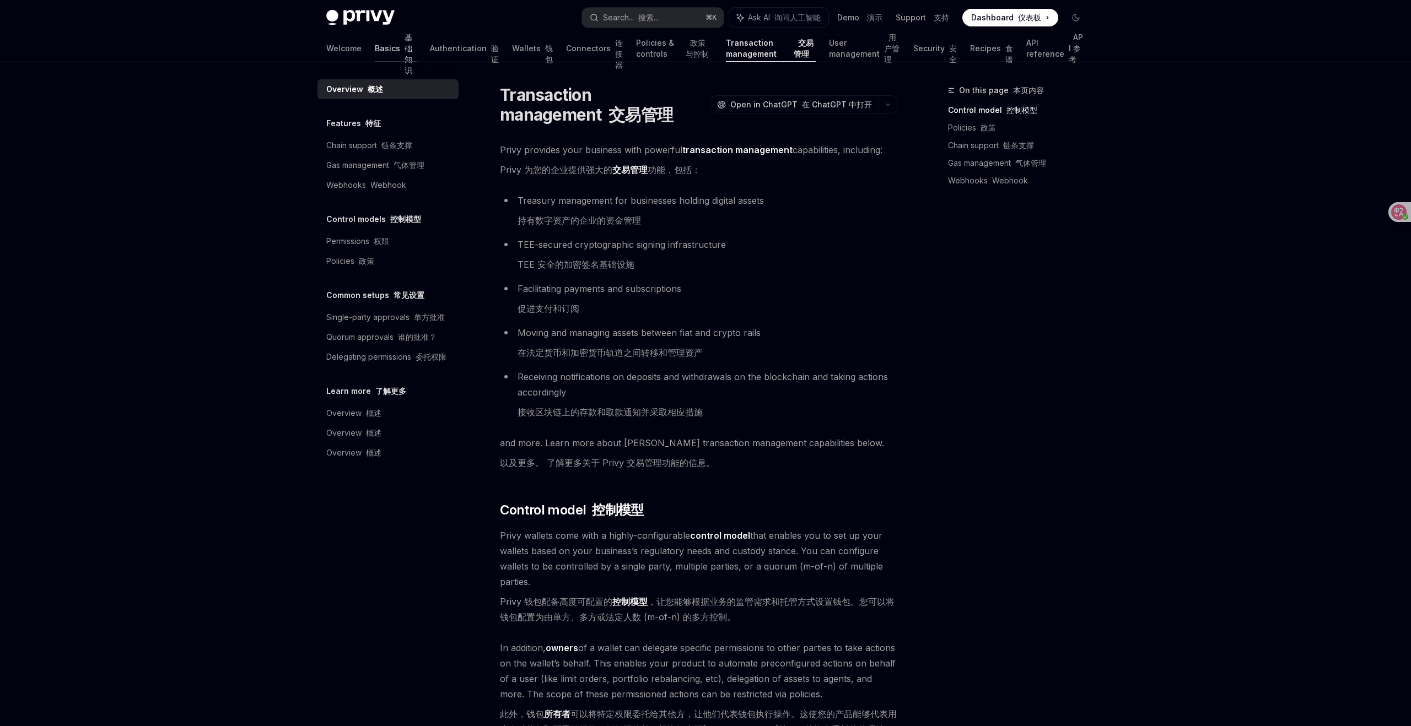
click at [375, 46] on link "Basics 基础知识" at bounding box center [396, 48] width 42 height 26
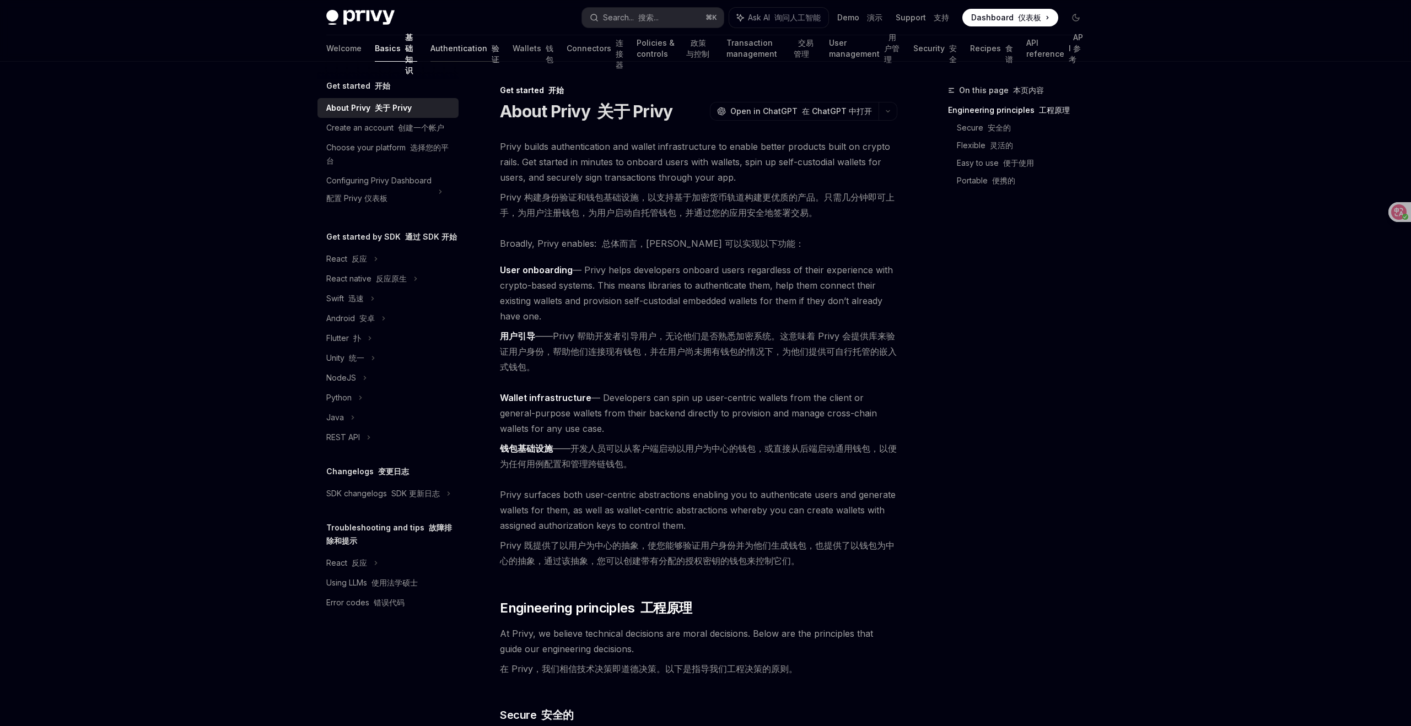
click at [436, 54] on link "Authentication 验证" at bounding box center [464, 48] width 69 height 26
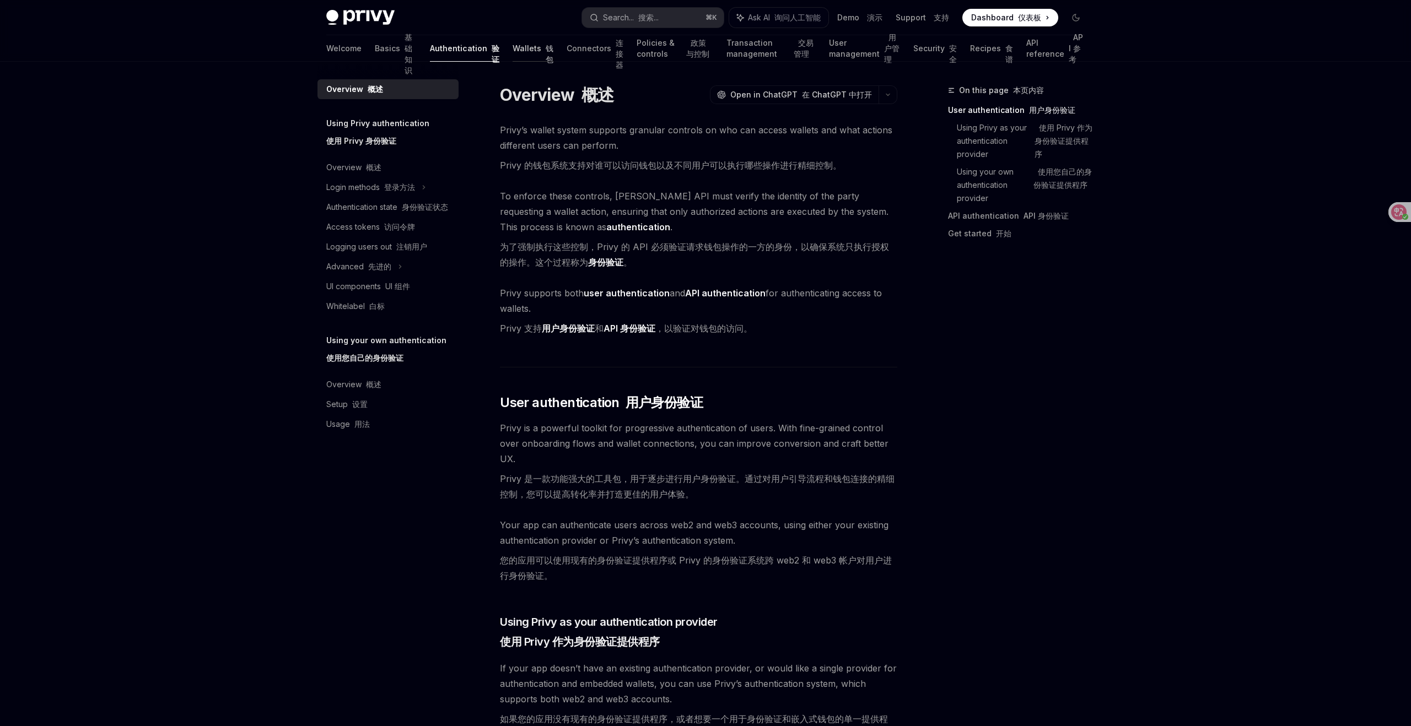
click at [512, 46] on link "Wallets 钱包" at bounding box center [532, 48] width 41 height 26
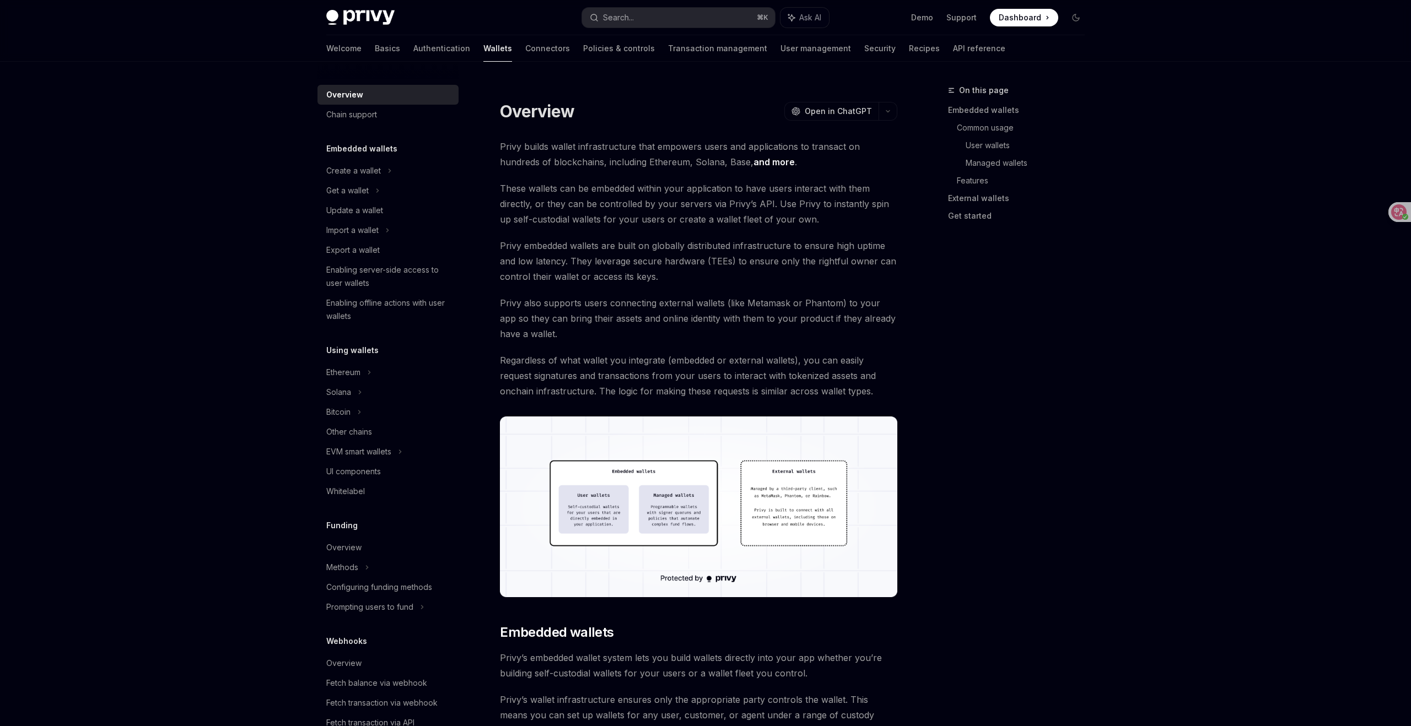
type textarea "*"
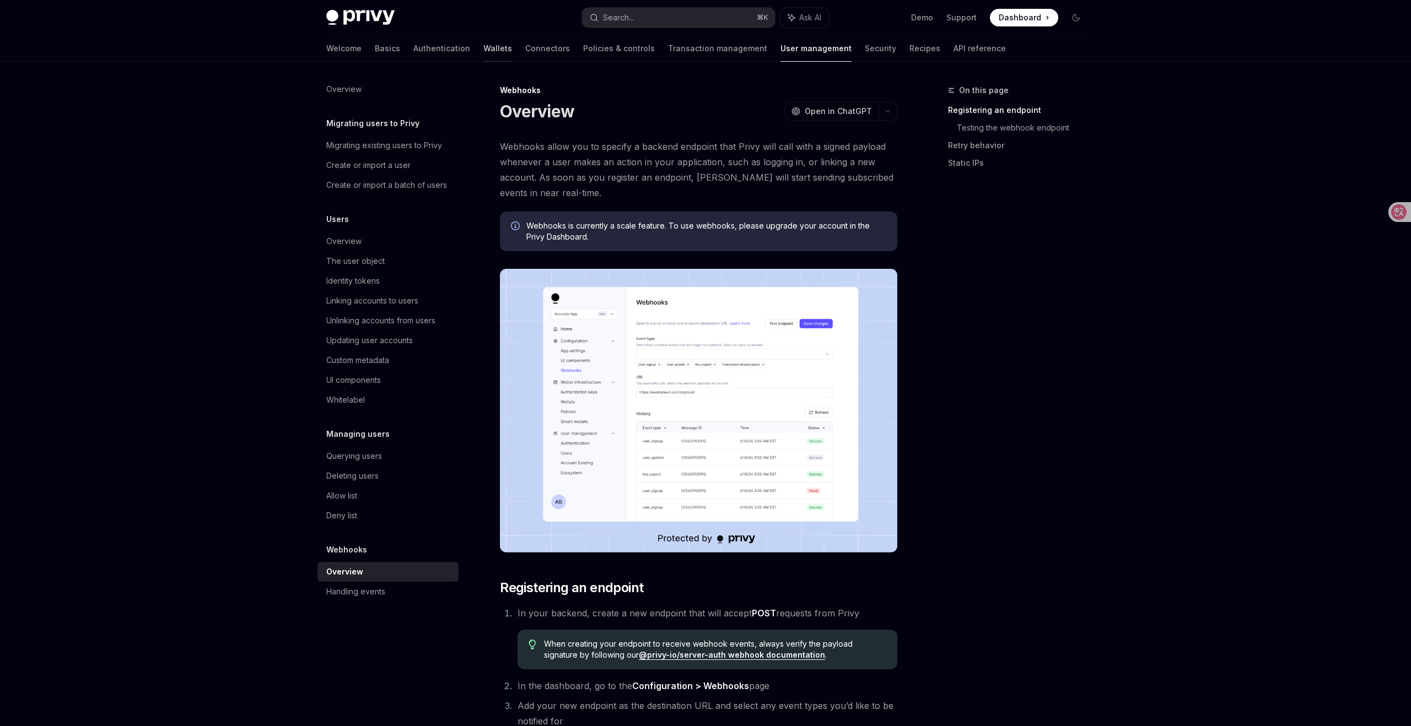
click at [483, 48] on link "Wallets" at bounding box center [497, 48] width 29 height 26
type textarea "*"
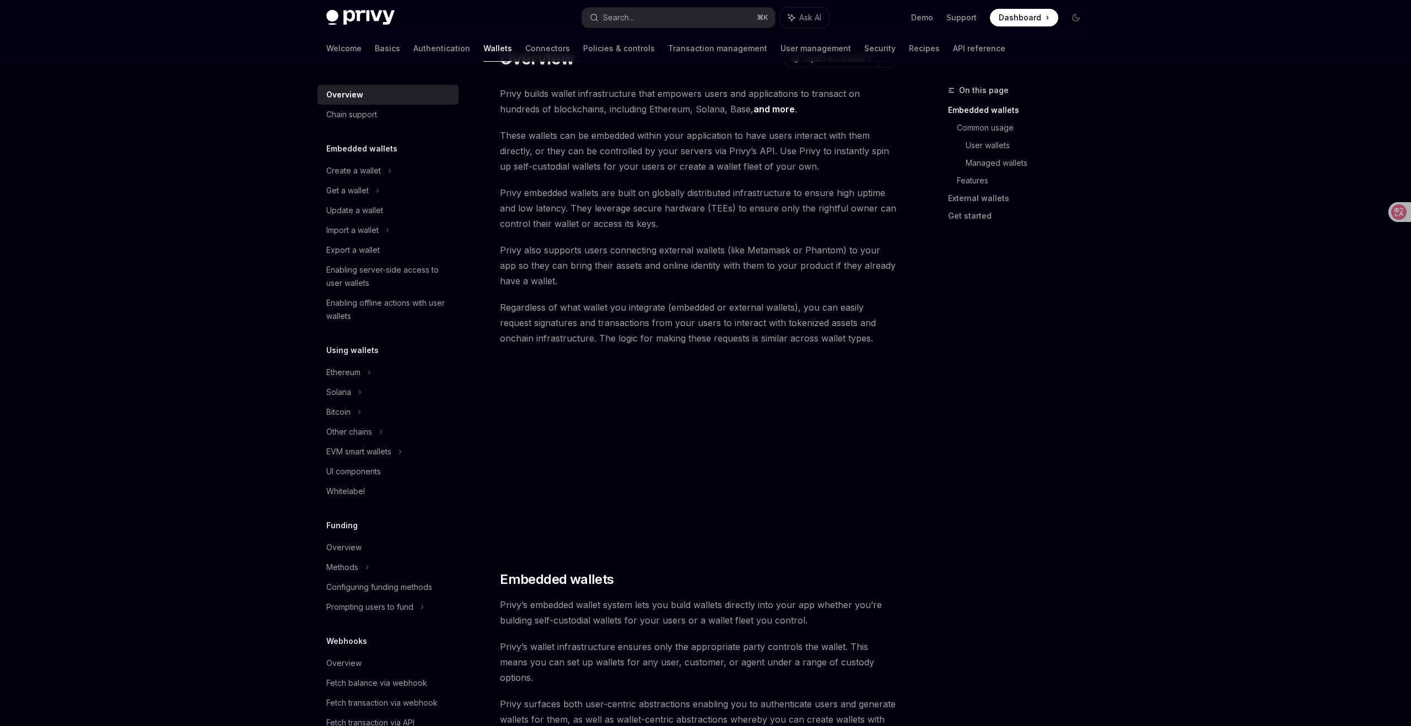
scroll to position [80, 0]
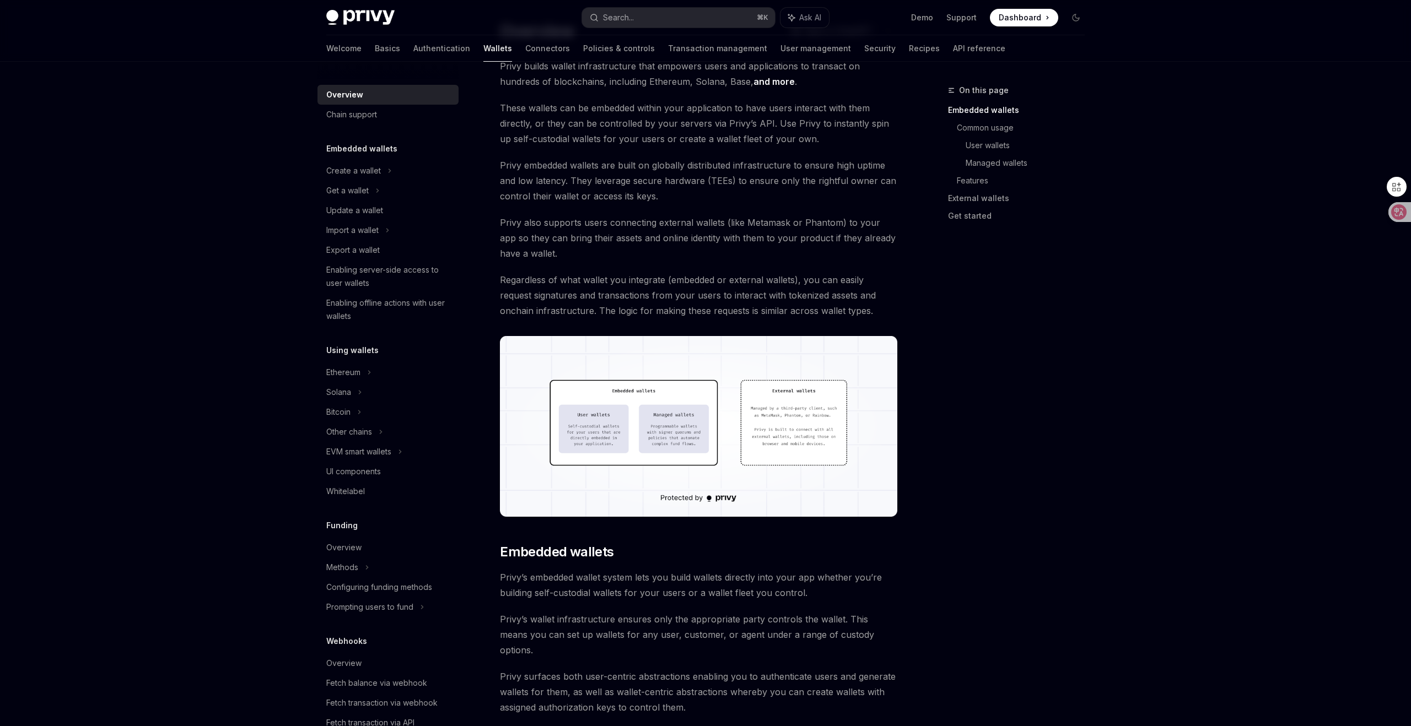
click at [1393, 213] on icon at bounding box center [1398, 212] width 11 height 11
click at [1399, 208] on icon at bounding box center [1398, 212] width 9 height 9
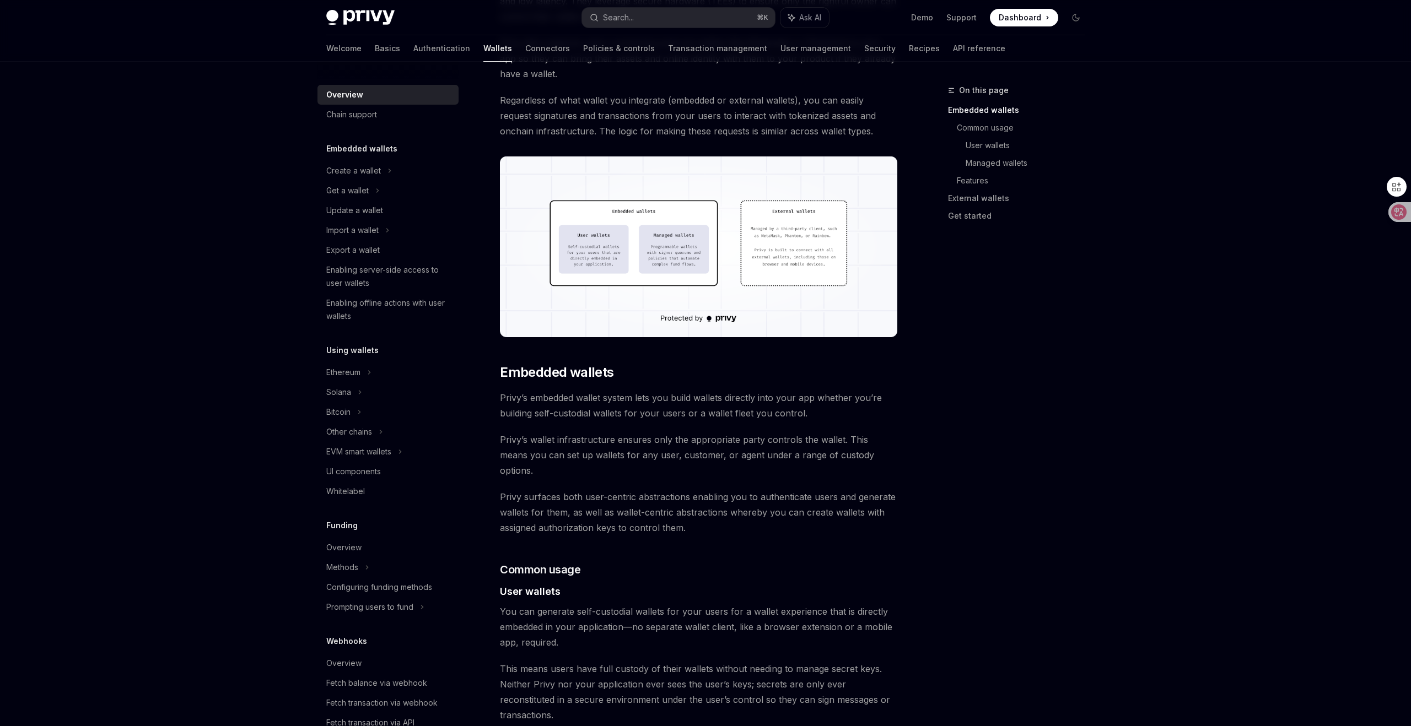
scroll to position [257, 0]
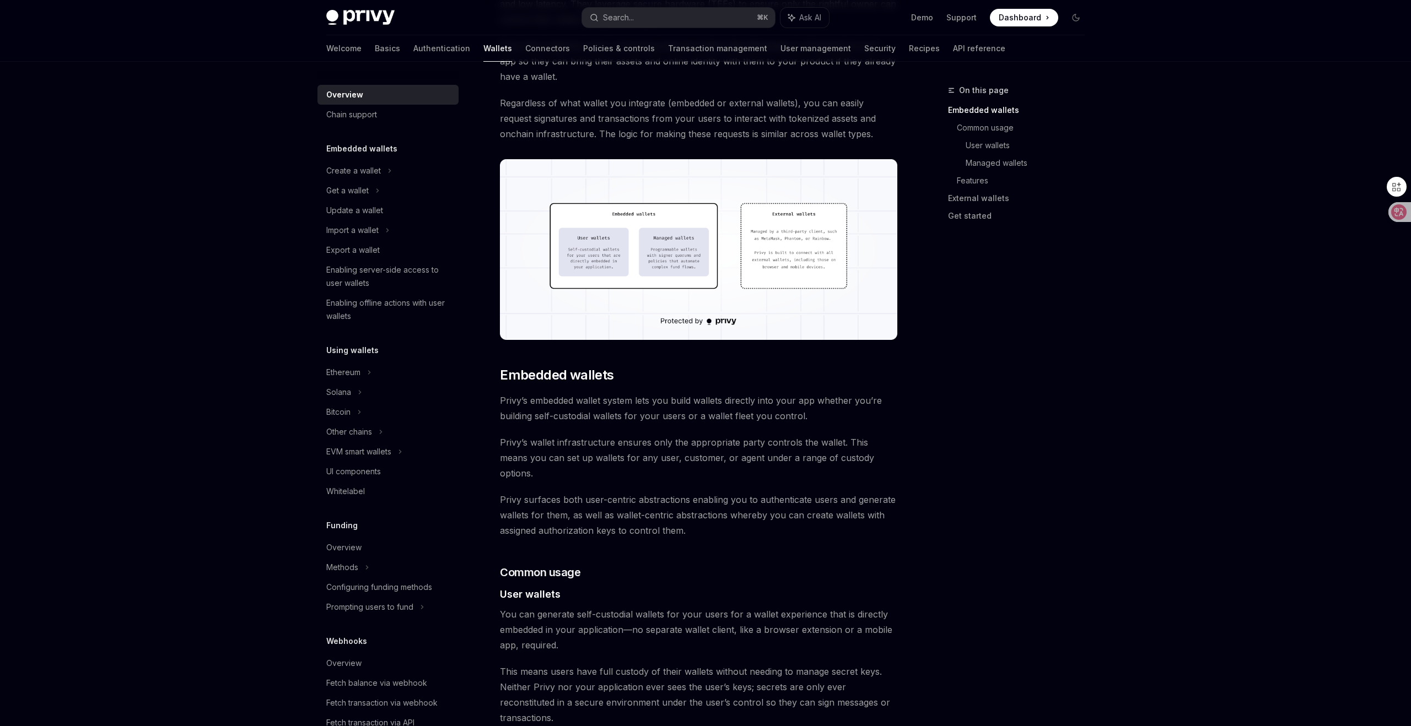
click at [1395, 213] on icon at bounding box center [1398, 212] width 11 height 11
click at [1395, 212] on icon at bounding box center [1398, 212] width 11 height 11
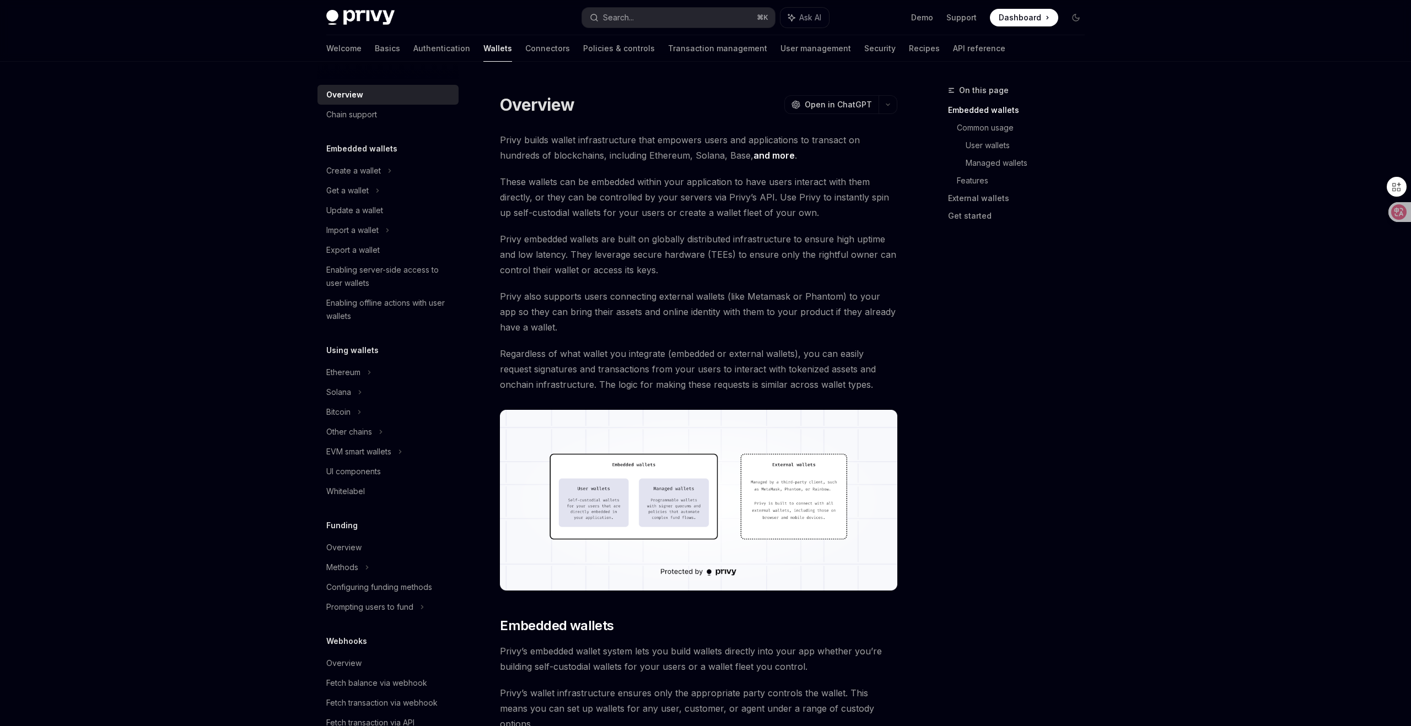
scroll to position [0, 0]
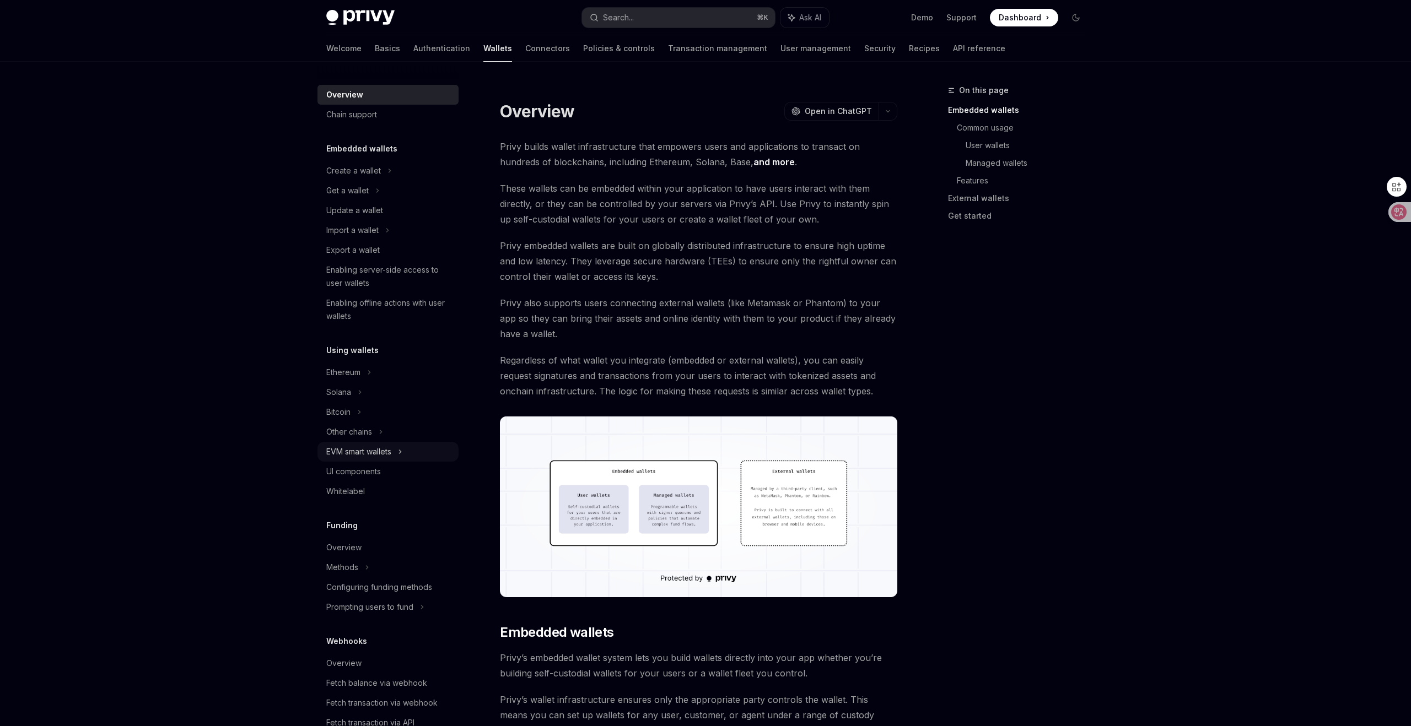
click at [402, 450] on icon at bounding box center [400, 451] width 4 height 13
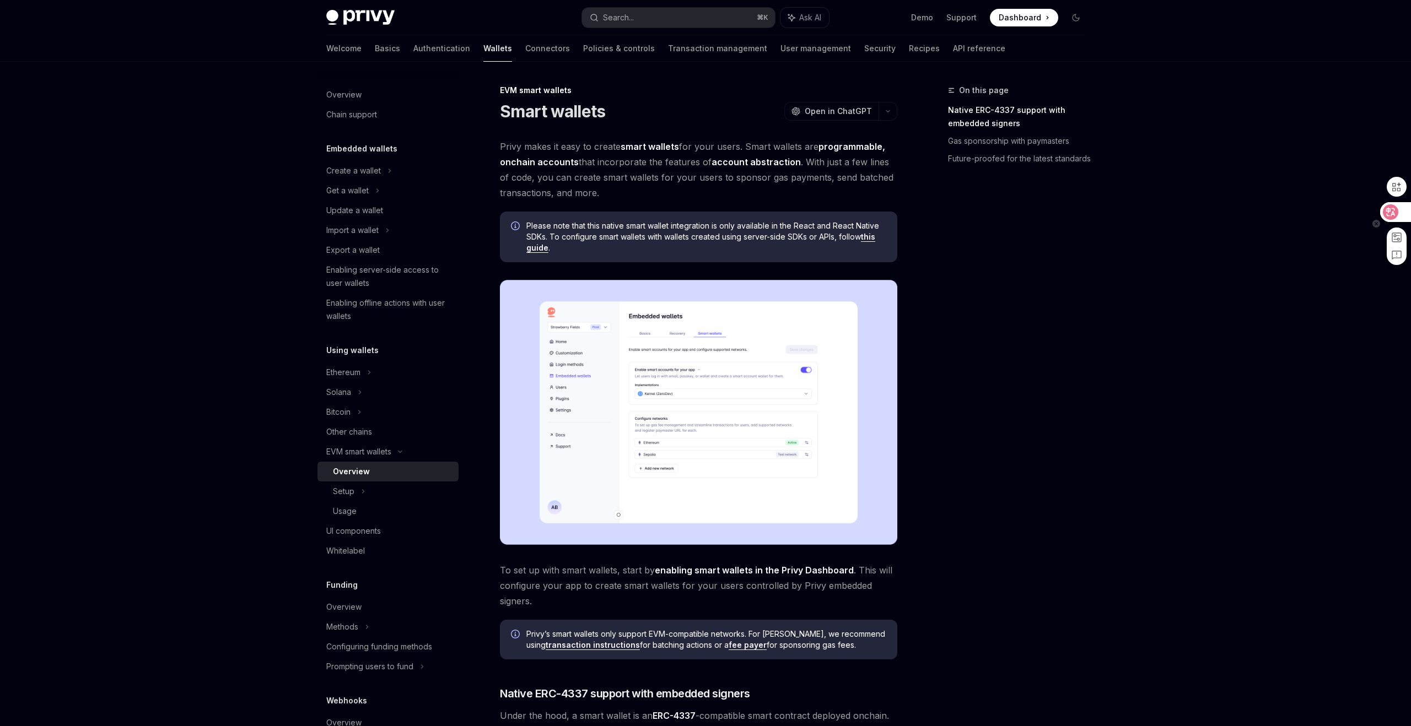
click at [1386, 209] on icon at bounding box center [1390, 212] width 9 height 9
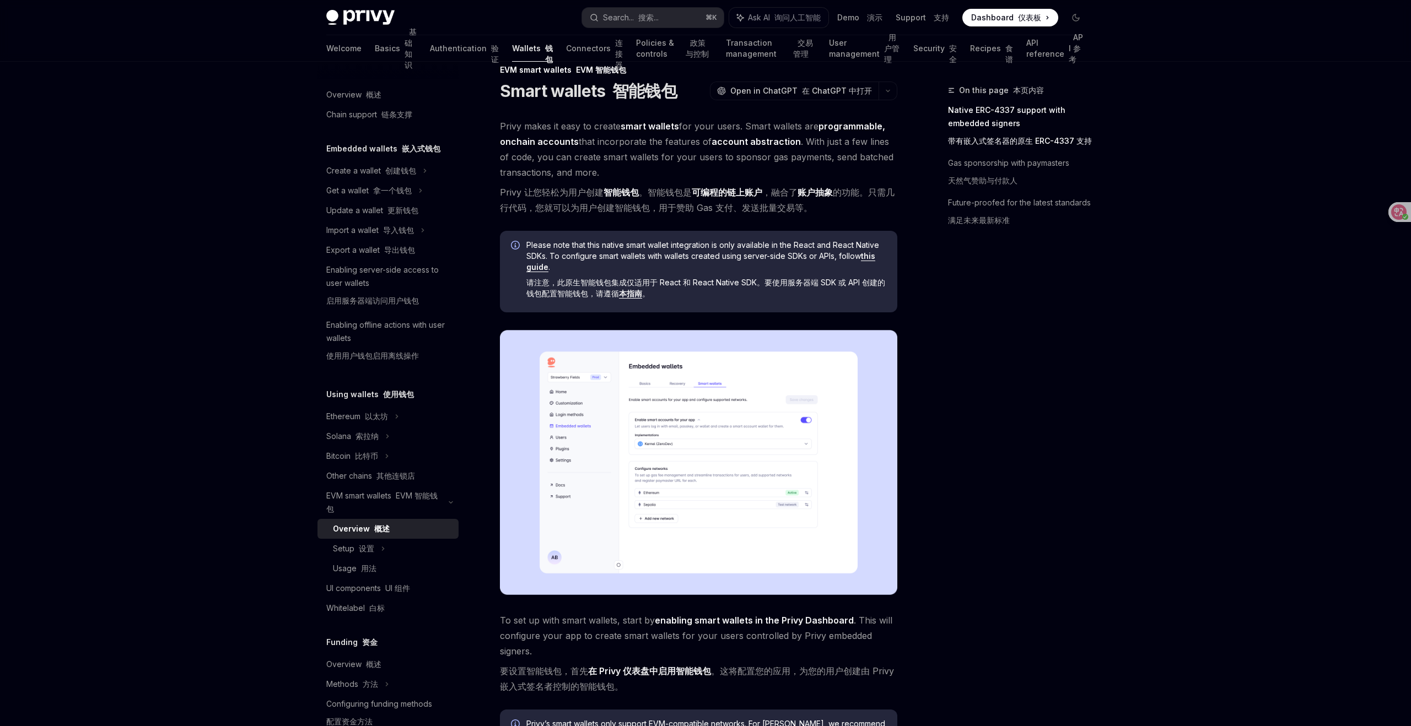
scroll to position [19, 0]
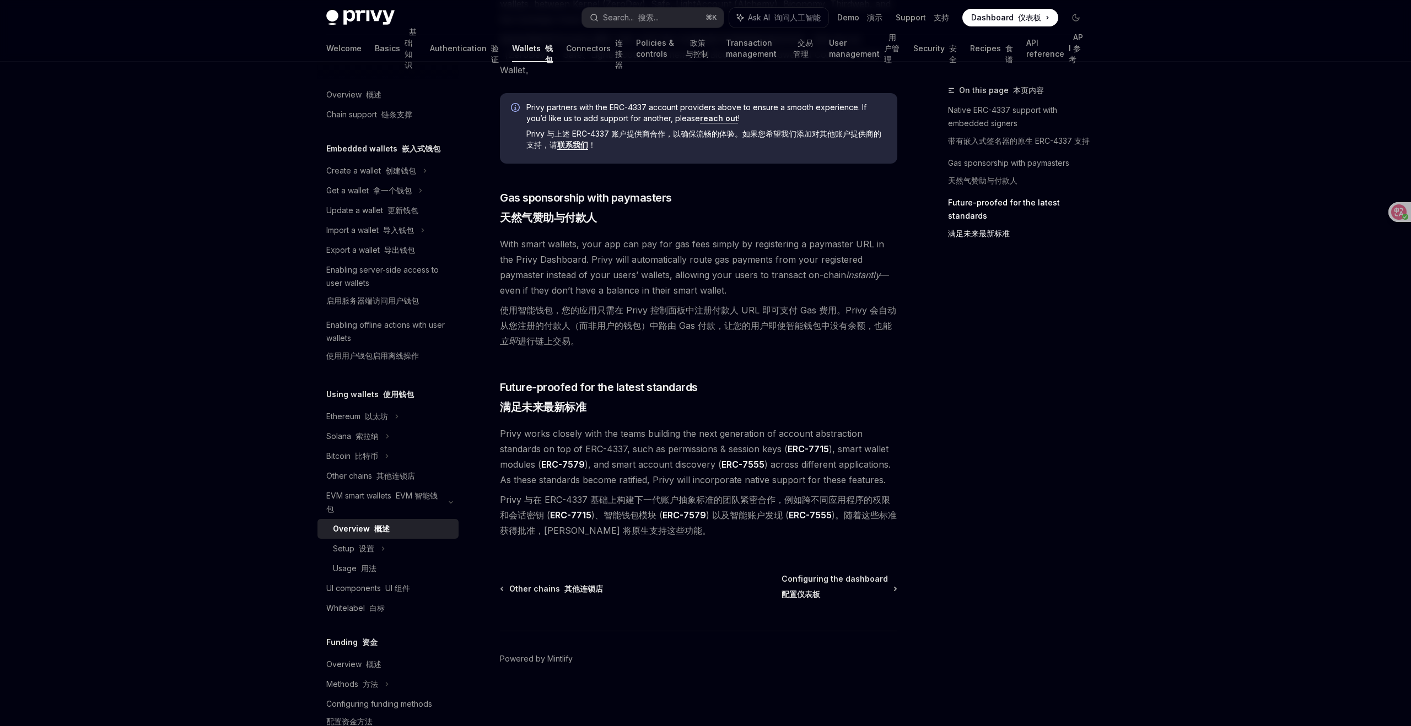
scroll to position [1117, 0]
click at [375, 554] on div "Setup 设置" at bounding box center [387, 549] width 141 height 20
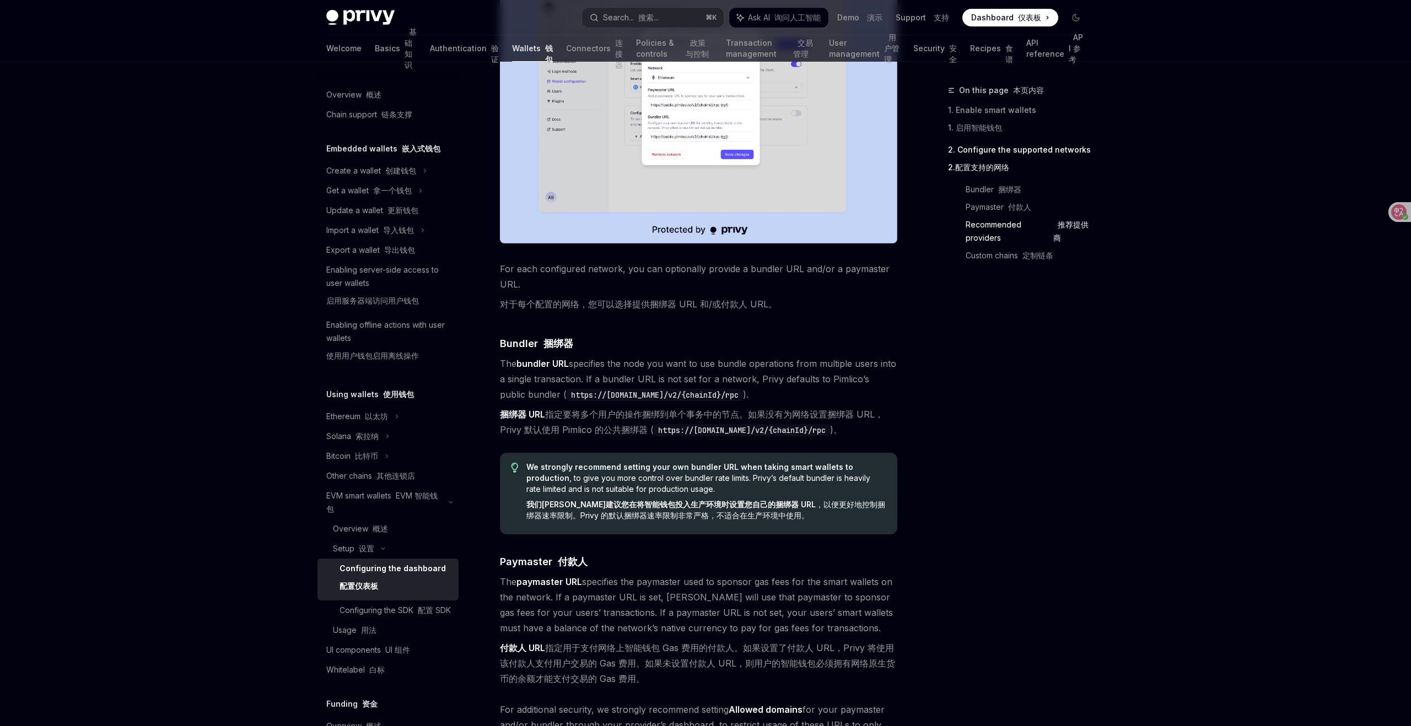
scroll to position [976, 0]
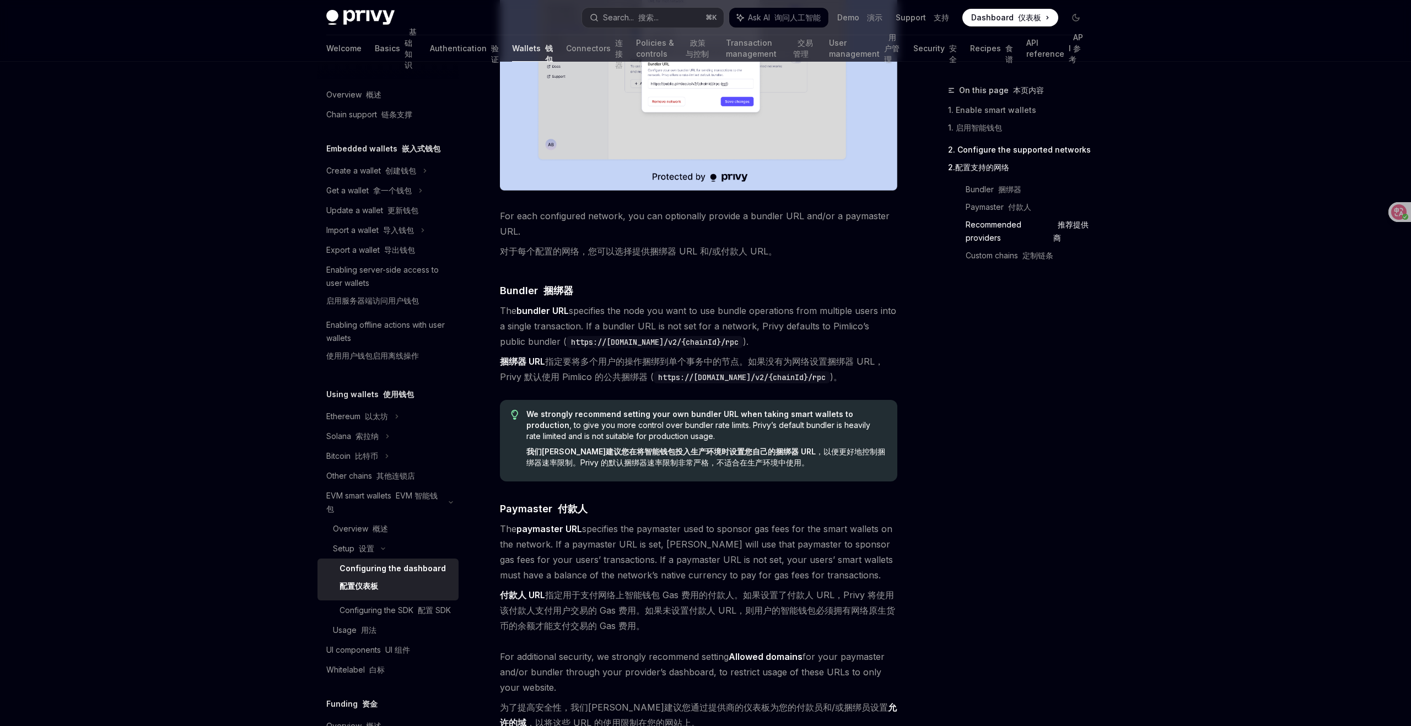
type textarea "*"
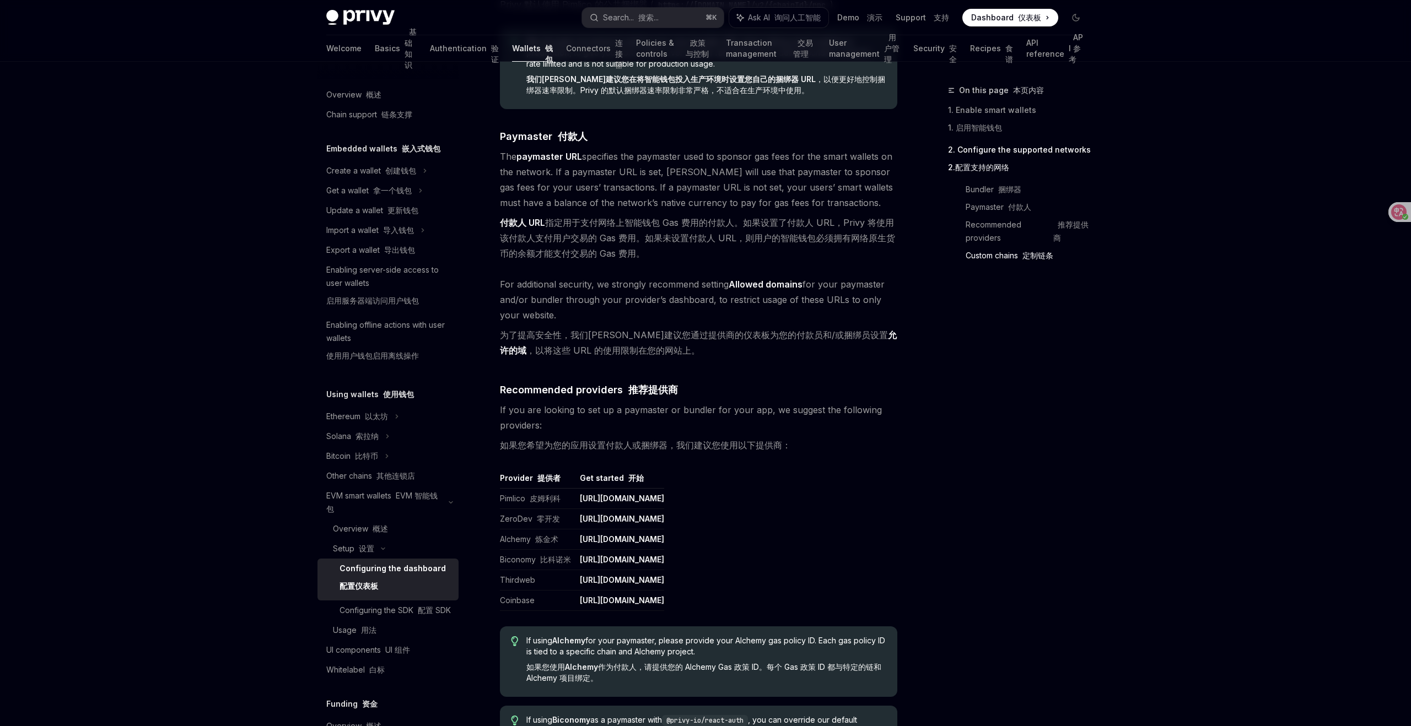
scroll to position [1356, 0]
